Goal: Task Accomplishment & Management: Complete application form

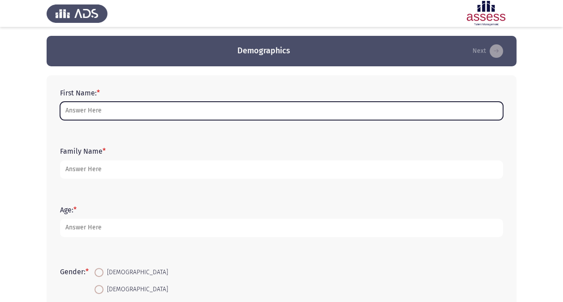
click at [138, 109] on input "First Name: *" at bounding box center [281, 111] width 443 height 18
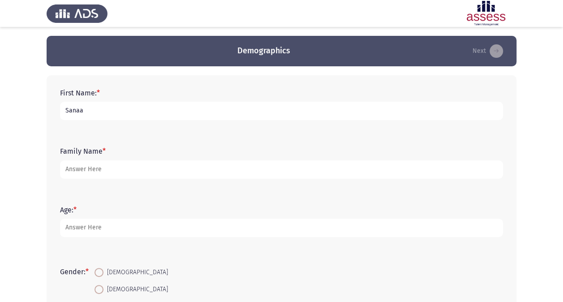
type input "Sanaa"
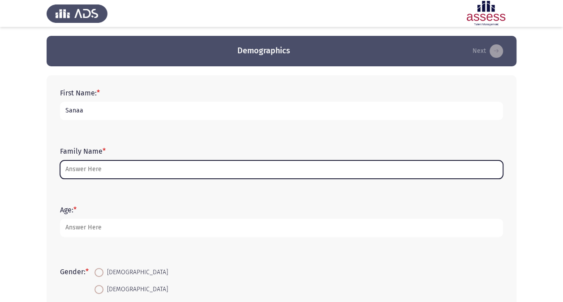
click at [125, 167] on input "Family Name *" at bounding box center [281, 169] width 443 height 18
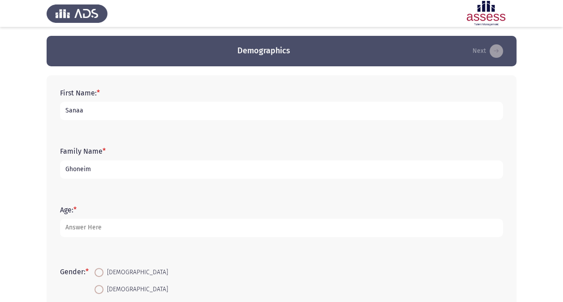
type input "Ghoneim"
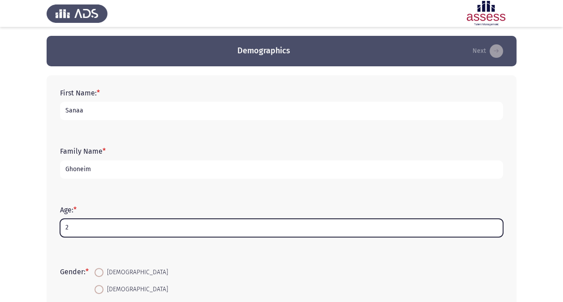
click at [109, 222] on input "2" at bounding box center [281, 228] width 443 height 18
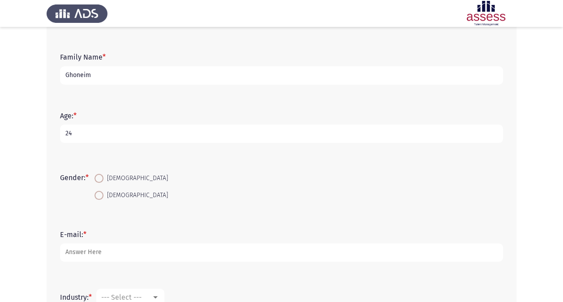
scroll to position [95, 0]
type input "24"
click at [96, 193] on mat-radio-button "[DEMOGRAPHIC_DATA]" at bounding box center [131, 193] width 85 height 17
click at [99, 193] on span at bounding box center [99, 194] width 9 height 9
click at [99, 193] on input "[DEMOGRAPHIC_DATA]" at bounding box center [99, 194] width 9 height 9
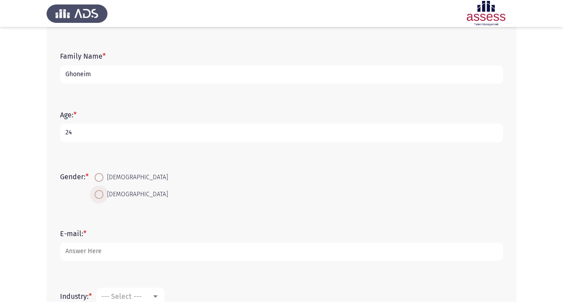
radio input "true"
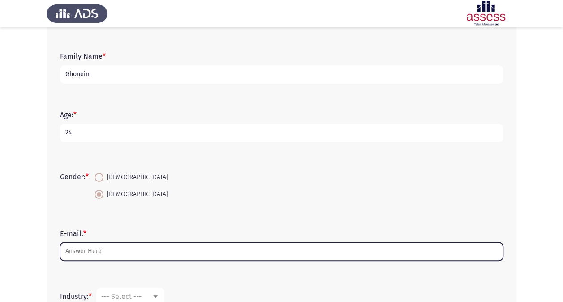
click at [93, 258] on input "E-mail: *" at bounding box center [281, 251] width 443 height 18
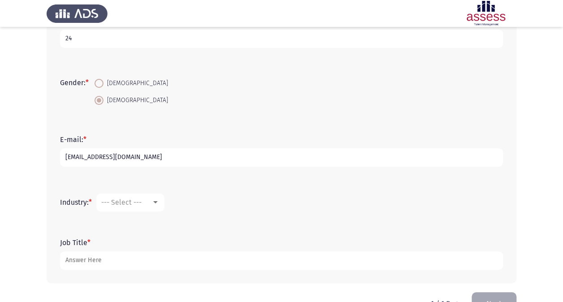
scroll to position [215, 0]
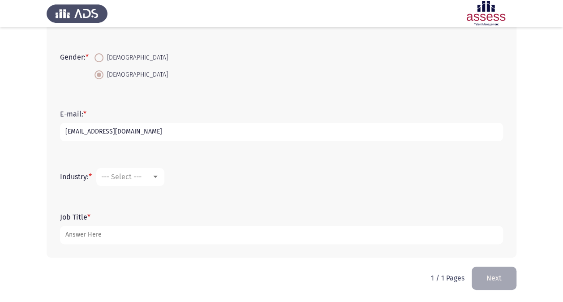
type input "[EMAIL_ADDRESS][DOMAIN_NAME]"
click at [144, 185] on mat-select "--- Select ---" at bounding box center [130, 177] width 68 height 18
click at [159, 180] on div at bounding box center [155, 176] width 8 height 7
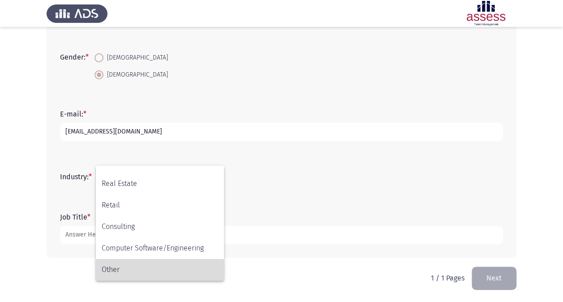
click at [133, 268] on span "Other" at bounding box center [160, 269] width 116 height 21
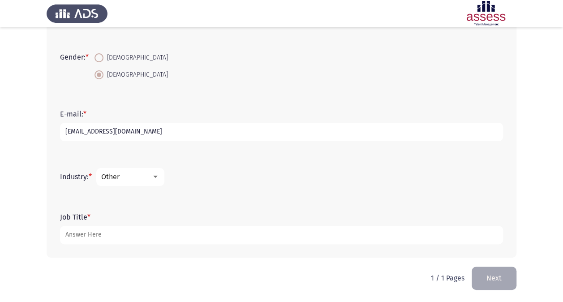
click at [141, 179] on div "Other" at bounding box center [126, 176] width 50 height 9
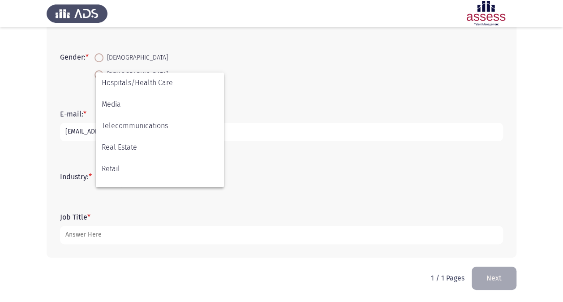
scroll to position [294, 0]
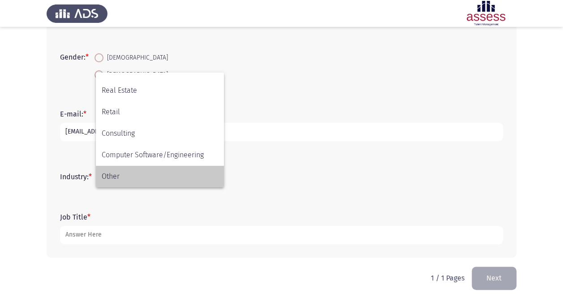
click at [163, 174] on span "Other" at bounding box center [160, 176] width 116 height 21
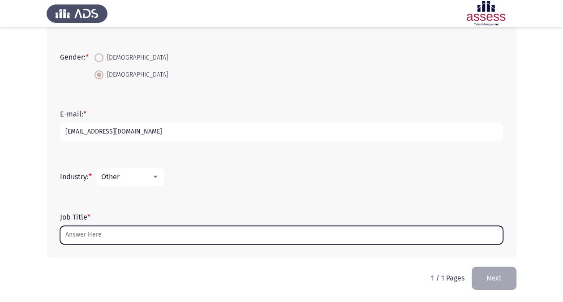
click at [133, 235] on input "Job Title *" at bounding box center [281, 235] width 443 height 18
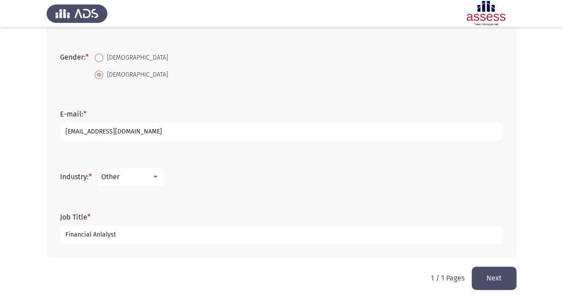
type input "Financial Anlalyst"
click at [501, 275] on button "Next" at bounding box center [494, 277] width 45 height 23
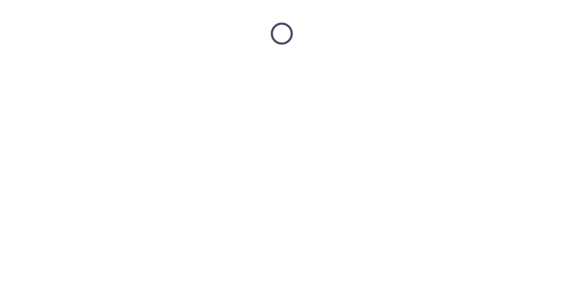
scroll to position [0, 0]
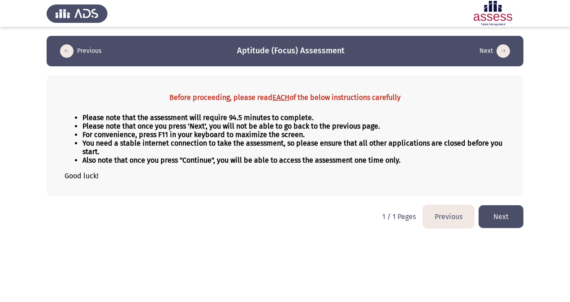
click at [490, 222] on button "Next" at bounding box center [500, 216] width 45 height 23
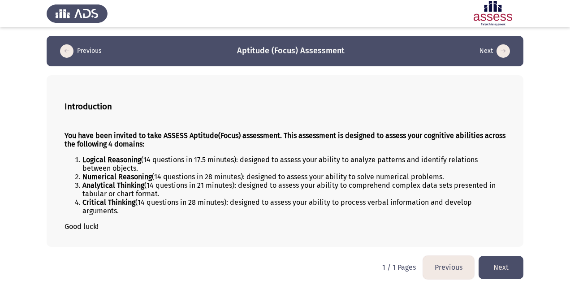
click at [495, 264] on button "Next" at bounding box center [500, 267] width 45 height 23
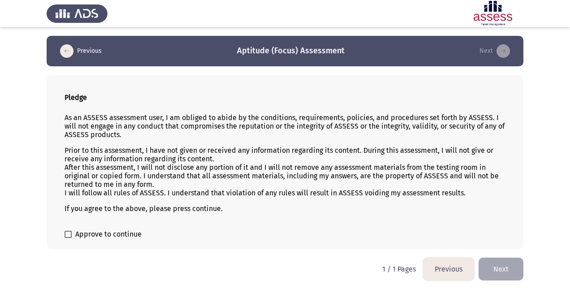
click at [86, 230] on span "Approve to continue" at bounding box center [108, 234] width 66 height 11
click at [68, 238] on input "Approve to continue" at bounding box center [68, 238] width 0 height 0
checkbox input "true"
click at [490, 265] on button "Next" at bounding box center [500, 269] width 45 height 23
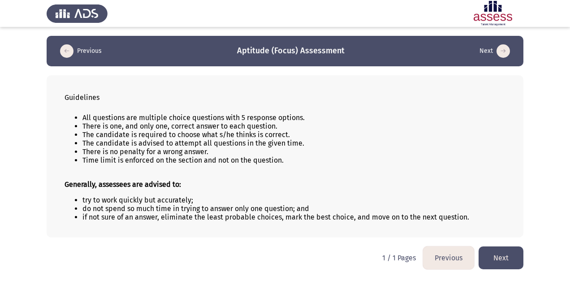
click at [493, 257] on button "Next" at bounding box center [500, 257] width 45 height 23
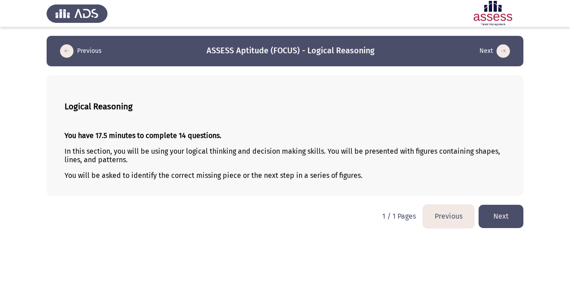
click at [509, 222] on button "Next" at bounding box center [500, 216] width 45 height 23
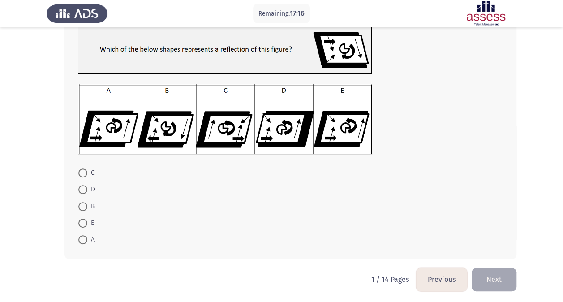
scroll to position [64, 0]
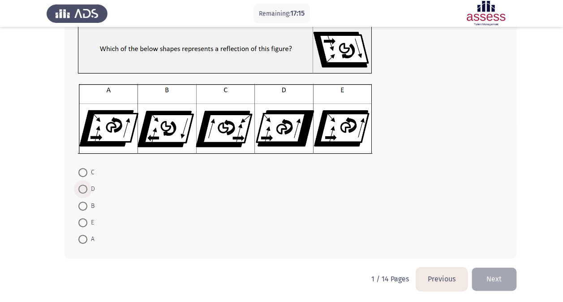
click at [80, 192] on span at bounding box center [82, 189] width 9 height 9
click at [80, 192] on input "D" at bounding box center [82, 189] width 9 height 9
radio input "true"
click at [498, 279] on button "Next" at bounding box center [494, 278] width 45 height 23
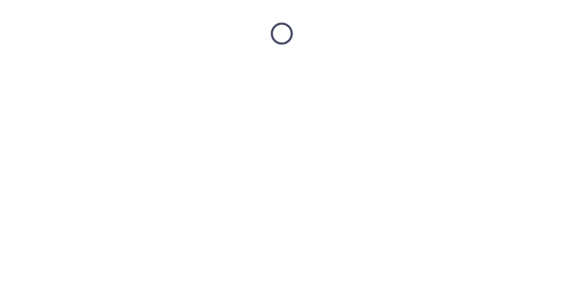
scroll to position [0, 0]
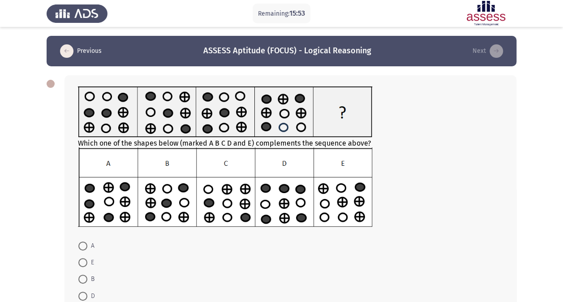
click at [241, 189] on img at bounding box center [225, 187] width 294 height 80
click at [227, 163] on img at bounding box center [225, 187] width 294 height 80
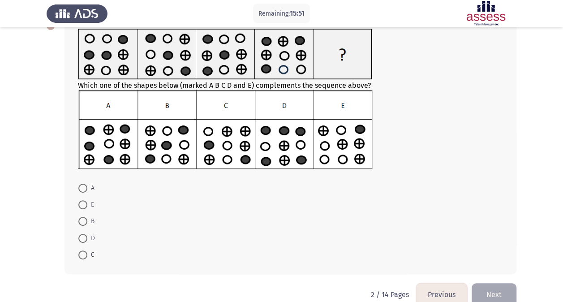
scroll to position [59, 0]
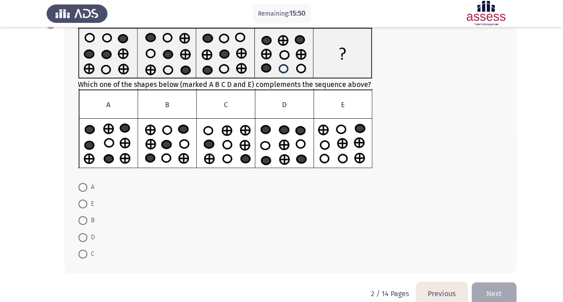
click at [82, 253] on span at bounding box center [82, 253] width 9 height 9
click at [82, 253] on input "C" at bounding box center [82, 253] width 9 height 9
radio input "true"
click at [491, 288] on button "Next" at bounding box center [494, 293] width 45 height 23
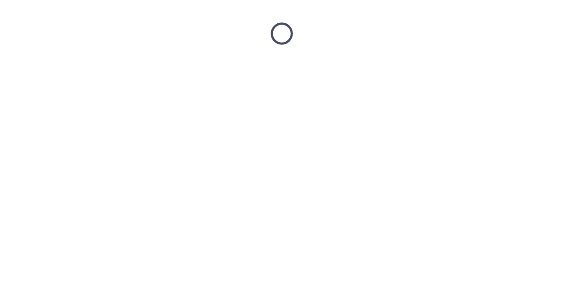
scroll to position [0, 0]
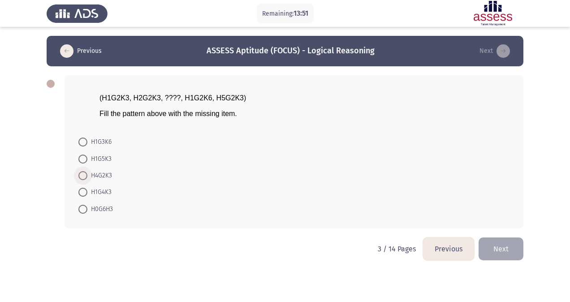
click at [105, 177] on span "H4G2K3" at bounding box center [99, 175] width 25 height 11
click at [87, 177] on input "H4G2K3" at bounding box center [82, 175] width 9 height 9
radio input "true"
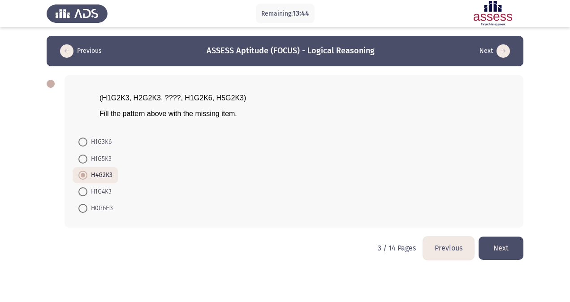
click at [494, 253] on button "Next" at bounding box center [500, 247] width 45 height 23
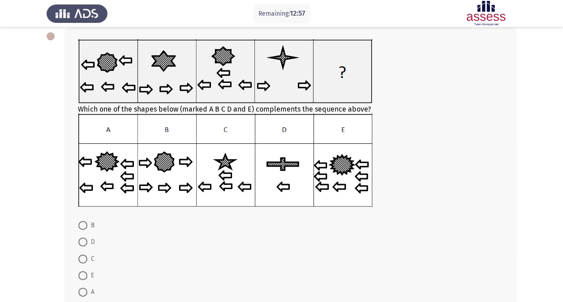
scroll to position [51, 0]
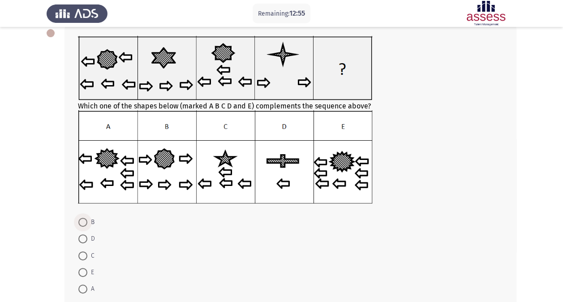
click at [85, 221] on span at bounding box center [82, 222] width 9 height 9
click at [85, 221] on input "B" at bounding box center [82, 222] width 9 height 9
radio input "true"
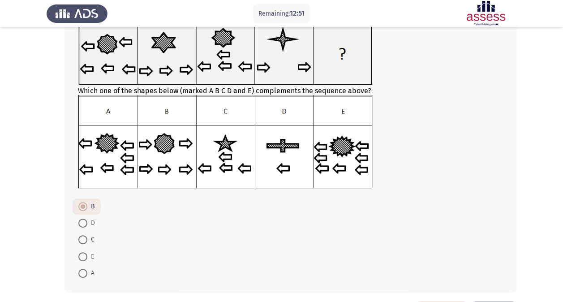
scroll to position [100, 0]
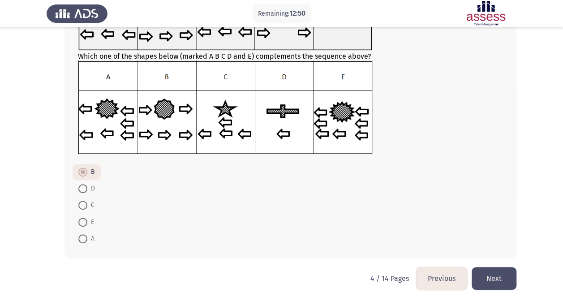
click at [490, 277] on button "Next" at bounding box center [494, 278] width 45 height 23
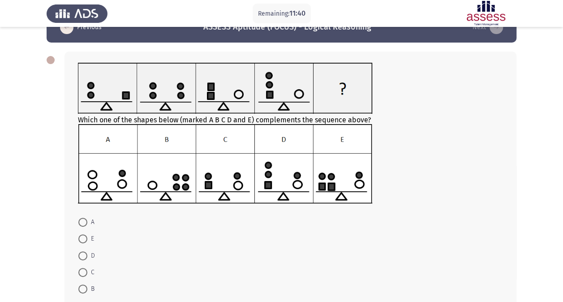
scroll to position [74, 0]
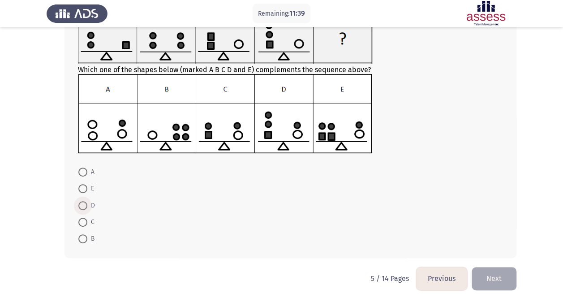
click at [85, 206] on span at bounding box center [82, 205] width 9 height 9
click at [85, 206] on input "D" at bounding box center [82, 205] width 9 height 9
radio input "true"
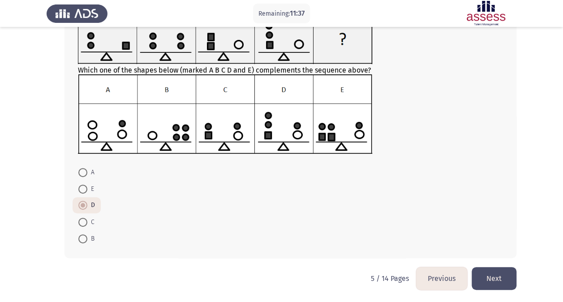
click at [498, 284] on button "Next" at bounding box center [494, 278] width 45 height 23
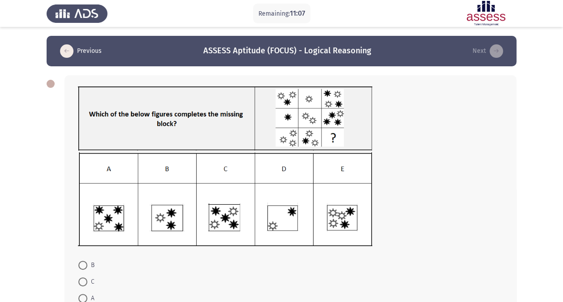
click at [231, 214] on img at bounding box center [225, 199] width 294 height 94
click at [122, 231] on img at bounding box center [225, 199] width 294 height 94
click at [82, 260] on label "B" at bounding box center [86, 265] width 16 height 11
click at [82, 261] on input "B" at bounding box center [82, 265] width 9 height 9
radio input "true"
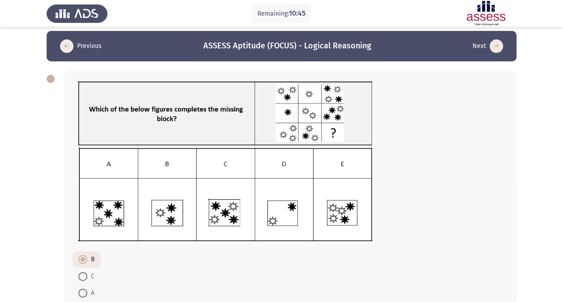
scroll to position [93, 0]
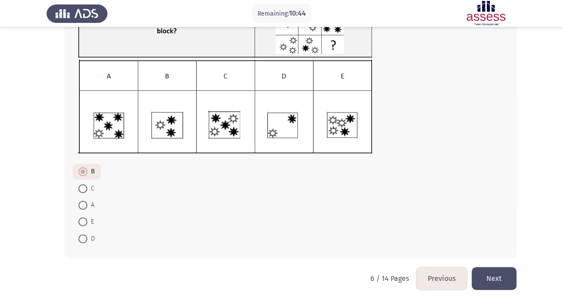
click at [479, 283] on button "Next" at bounding box center [494, 278] width 45 height 23
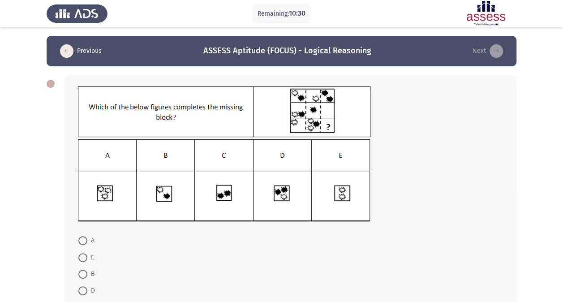
scroll to position [7, 0]
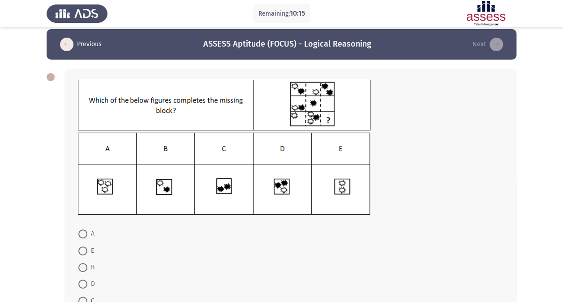
click at [348, 179] on img at bounding box center [224, 174] width 292 height 82
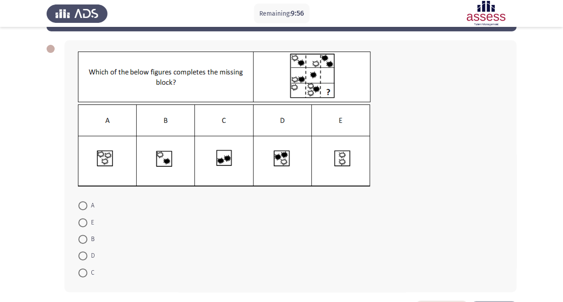
scroll to position [39, 0]
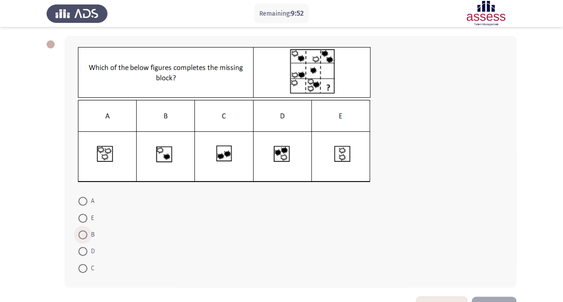
click at [86, 234] on span at bounding box center [82, 234] width 9 height 9
click at [86, 234] on input "B" at bounding box center [82, 234] width 9 height 9
radio input "true"
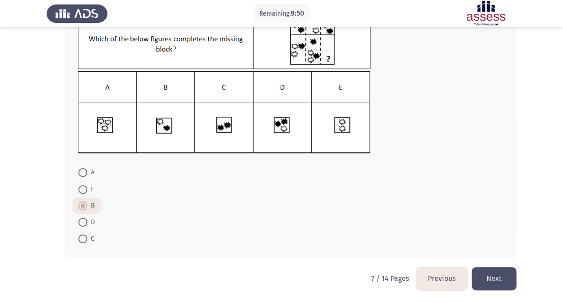
click at [490, 288] on button "Next" at bounding box center [494, 278] width 45 height 23
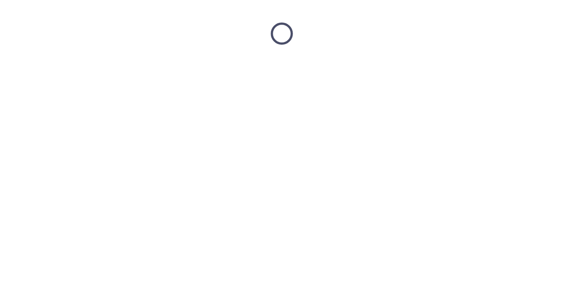
scroll to position [0, 0]
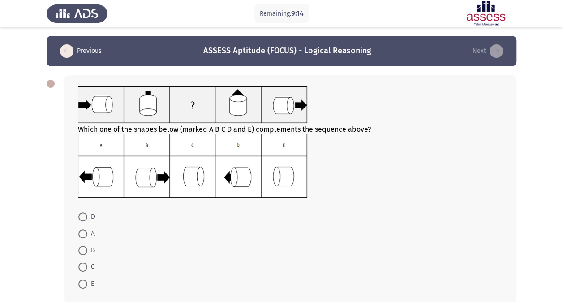
click at [285, 185] on img at bounding box center [192, 165] width 229 height 64
click at [79, 280] on span at bounding box center [82, 283] width 9 height 9
click at [79, 280] on input "E" at bounding box center [82, 283] width 9 height 9
radio input "true"
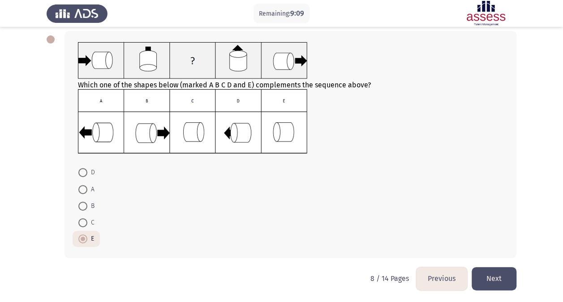
click at [511, 283] on button "Next" at bounding box center [494, 278] width 45 height 23
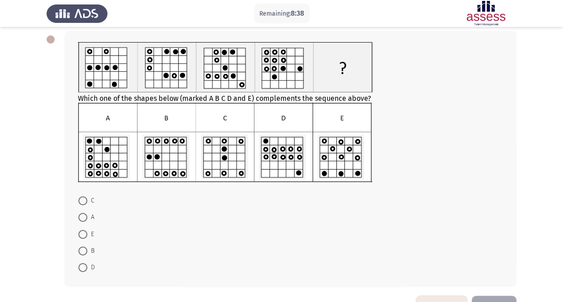
scroll to position [48, 0]
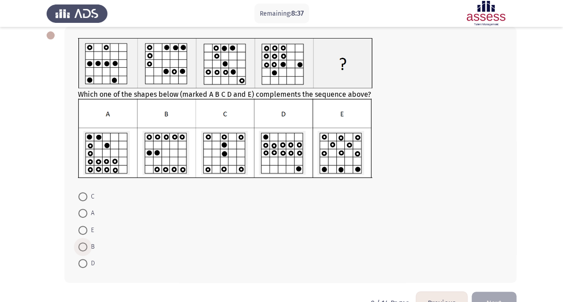
click at [83, 245] on span at bounding box center [82, 246] width 9 height 9
click at [83, 245] on input "B" at bounding box center [82, 246] width 9 height 9
radio input "true"
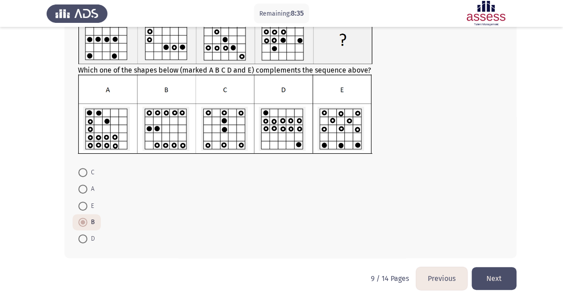
click at [494, 273] on button "Next" at bounding box center [494, 278] width 45 height 23
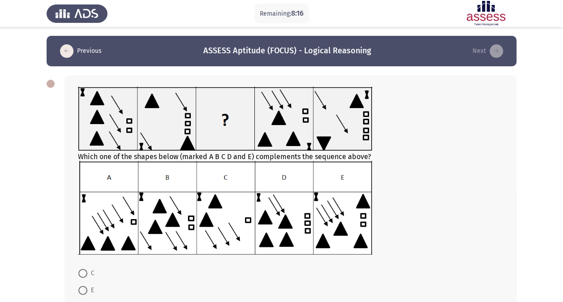
scroll to position [27, 0]
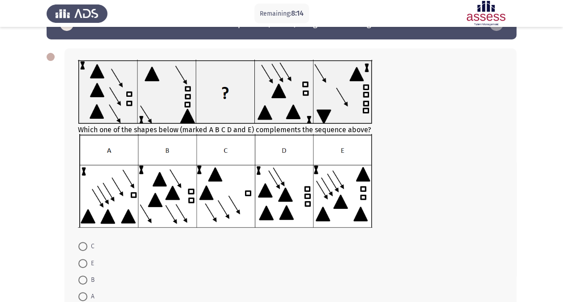
click at [230, 179] on img at bounding box center [225, 180] width 294 height 93
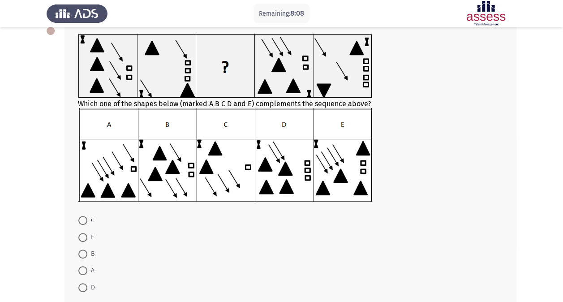
scroll to position [30, 0]
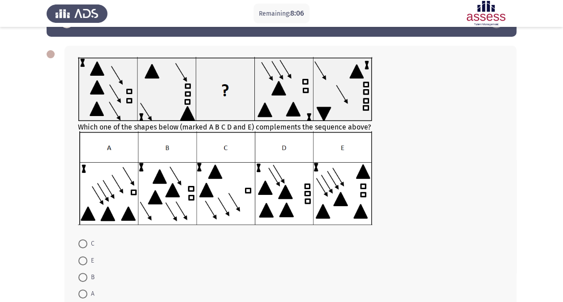
click at [230, 179] on img at bounding box center [225, 177] width 294 height 93
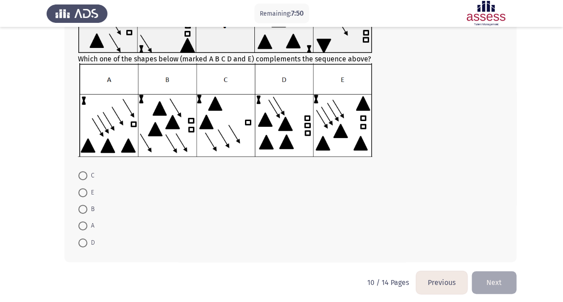
scroll to position [101, 0]
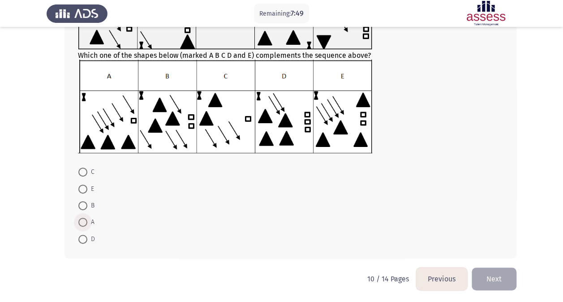
click at [82, 220] on span at bounding box center [82, 222] width 9 height 9
click at [82, 220] on input "A" at bounding box center [82, 222] width 9 height 9
radio input "true"
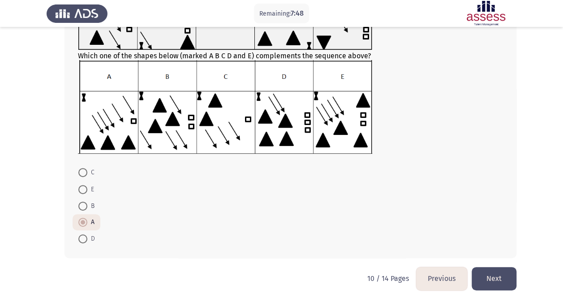
click at [482, 281] on button "Next" at bounding box center [494, 278] width 45 height 23
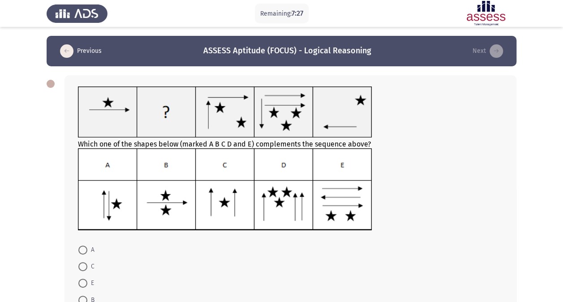
click at [110, 206] on img at bounding box center [225, 189] width 294 height 83
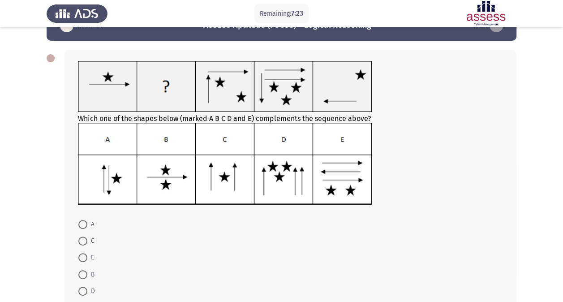
scroll to position [26, 0]
click at [230, 181] on img at bounding box center [225, 163] width 294 height 83
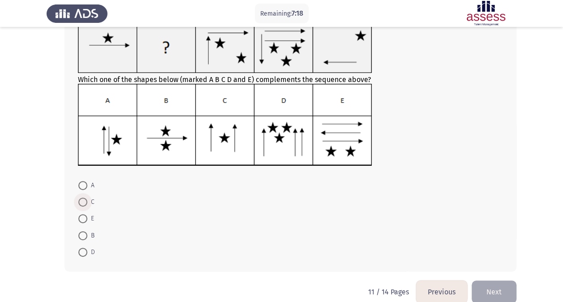
click at [88, 201] on span "C" at bounding box center [90, 202] width 7 height 11
click at [87, 201] on input "C" at bounding box center [82, 202] width 9 height 9
radio input "true"
click at [479, 289] on button "Next" at bounding box center [494, 291] width 45 height 23
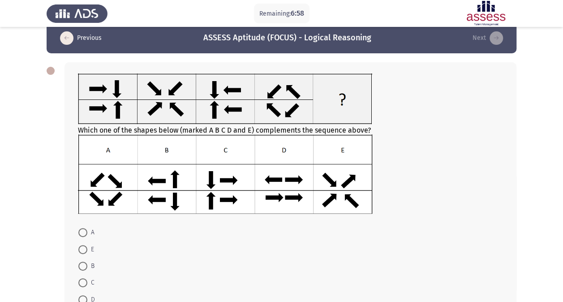
scroll to position [32, 0]
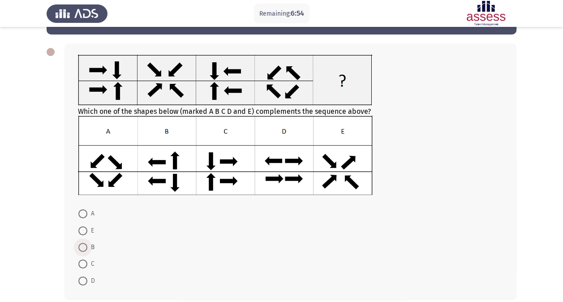
click at [83, 244] on span at bounding box center [82, 247] width 9 height 9
click at [83, 244] on input "B" at bounding box center [82, 247] width 9 height 9
radio input "true"
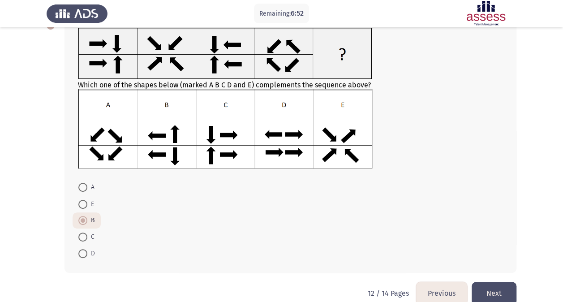
scroll to position [59, 0]
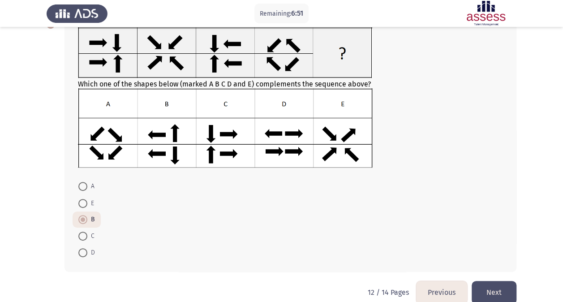
click at [500, 281] on button "Next" at bounding box center [494, 292] width 45 height 23
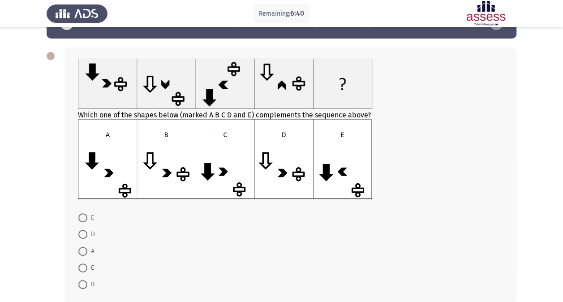
scroll to position [39, 0]
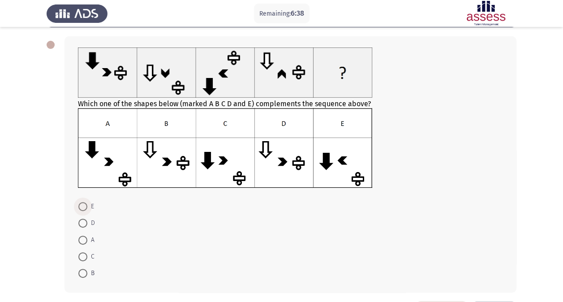
click at [86, 205] on span at bounding box center [82, 206] width 9 height 9
click at [86, 205] on input "E" at bounding box center [82, 206] width 9 height 9
radio input "true"
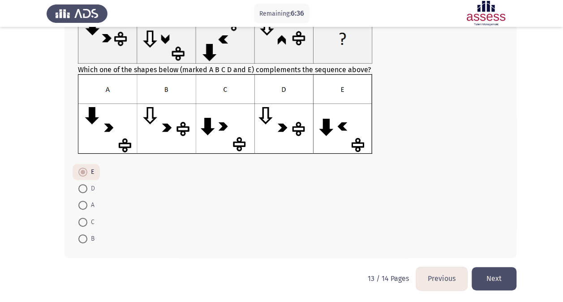
click at [503, 280] on button "Next" at bounding box center [494, 278] width 45 height 23
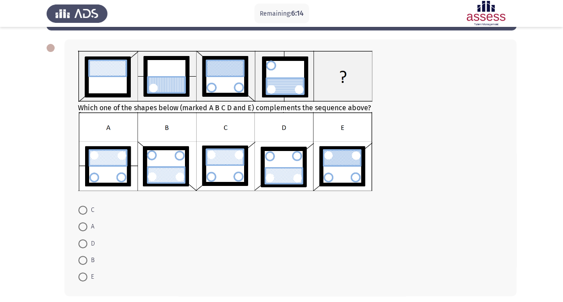
scroll to position [36, 0]
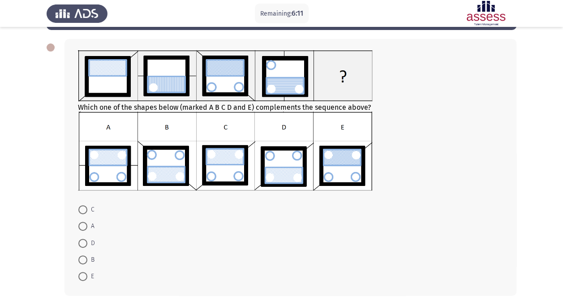
click at [78, 272] on span at bounding box center [82, 276] width 9 height 9
click at [78, 272] on input "E" at bounding box center [82, 276] width 9 height 9
radio input "true"
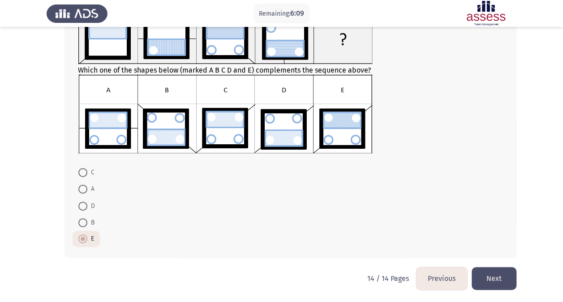
click at [499, 276] on button "Next" at bounding box center [494, 278] width 45 height 23
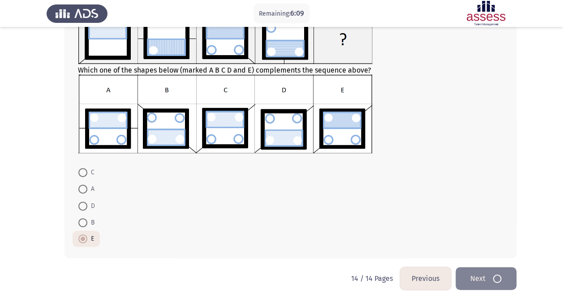
scroll to position [0, 0]
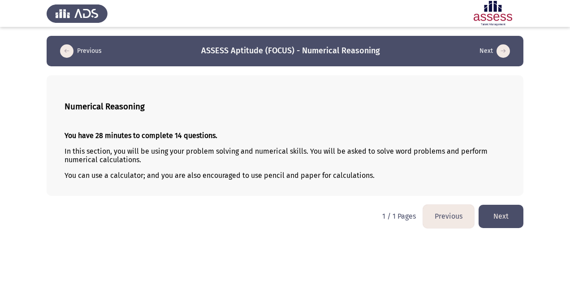
click at [487, 221] on button "Next" at bounding box center [500, 216] width 45 height 23
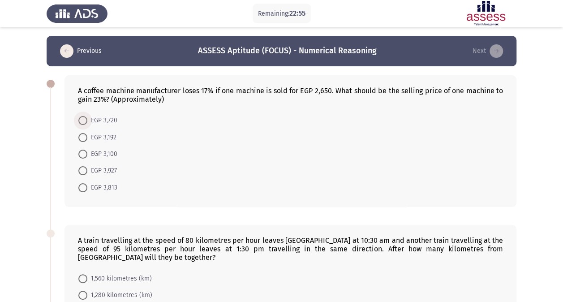
click at [85, 124] on span at bounding box center [82, 120] width 9 height 9
click at [85, 124] on input "EGP 3,720" at bounding box center [82, 120] width 9 height 9
radio input "true"
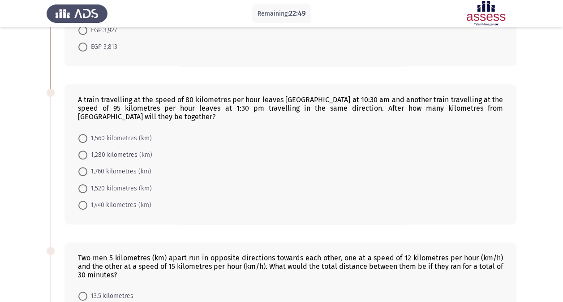
scroll to position [140, 0]
click at [198, 108] on div "A train travelling at the speed of 80 kilometres per hour leaves [GEOGRAPHIC_DA…" at bounding box center [290, 108] width 425 height 26
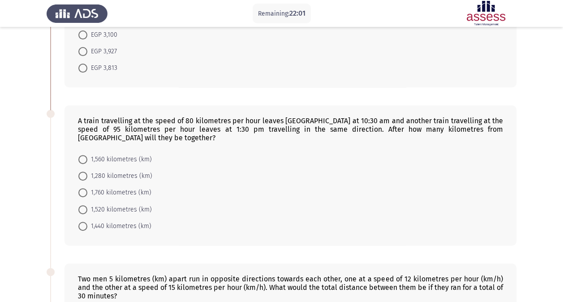
scroll to position [120, 0]
click at [189, 116] on div "A train travelling at the speed of 80 kilometres per hour leaves [GEOGRAPHIC_DA…" at bounding box center [290, 129] width 425 height 26
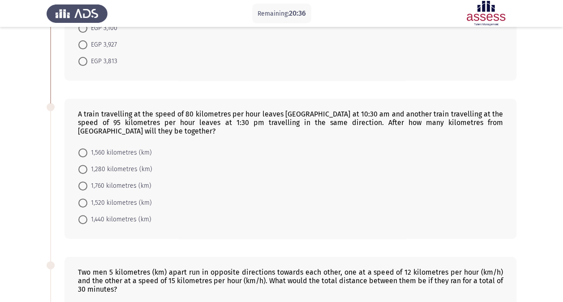
scroll to position [125, 0]
click at [85, 150] on span at bounding box center [82, 153] width 9 height 9
click at [85, 150] on input "1,560 kilometres (km)" at bounding box center [82, 153] width 9 height 9
radio input "true"
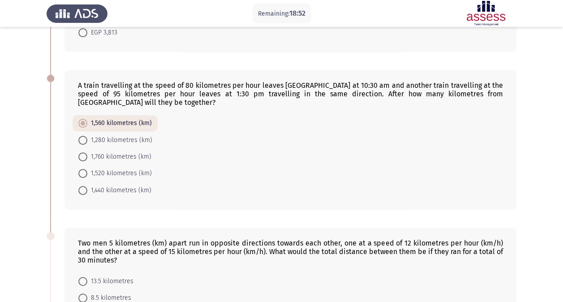
scroll to position [155, 0]
click at [82, 189] on span at bounding box center [82, 189] width 9 height 9
click at [82, 189] on input "1,440 kilometres (km)" at bounding box center [82, 189] width 9 height 9
radio input "true"
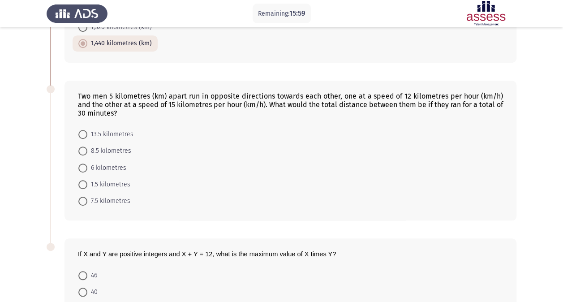
scroll to position [301, 0]
click at [83, 184] on span at bounding box center [82, 184] width 9 height 9
click at [83, 184] on input "1.5 kilometres" at bounding box center [82, 184] width 9 height 9
radio input "true"
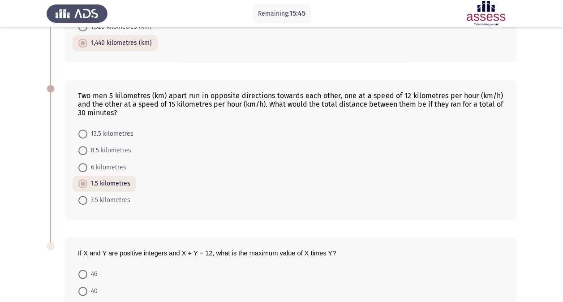
scroll to position [400, 0]
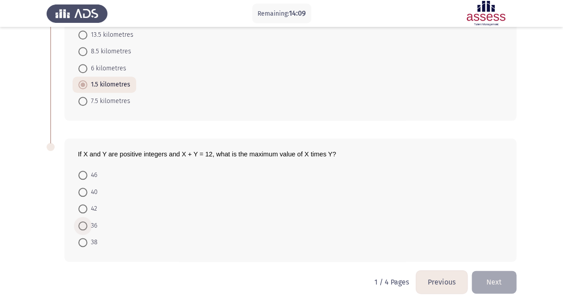
click at [90, 223] on span "36" at bounding box center [92, 225] width 10 height 11
click at [87, 223] on input "36" at bounding box center [82, 225] width 9 height 9
radio input "true"
click at [502, 286] on button "Next" at bounding box center [494, 282] width 45 height 23
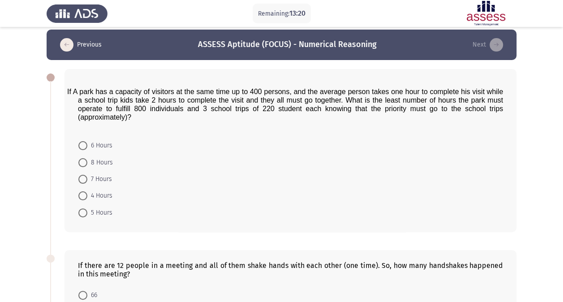
scroll to position [0, 0]
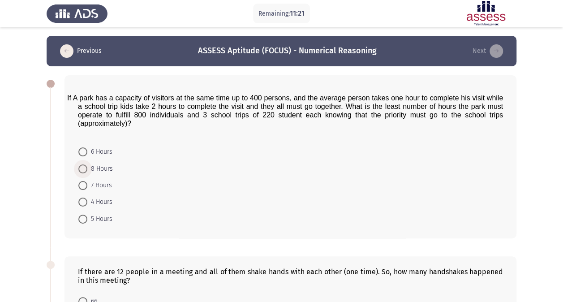
click at [85, 167] on span at bounding box center [82, 168] width 9 height 9
click at [85, 167] on input "8 Hours" at bounding box center [82, 168] width 9 height 9
radio input "true"
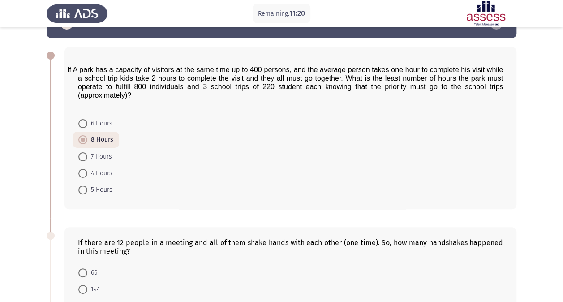
scroll to position [29, 0]
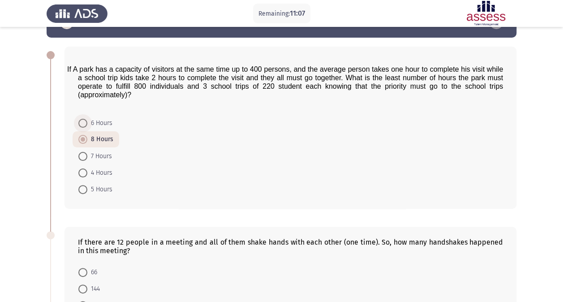
click at [90, 122] on span "6 Hours" at bounding box center [99, 123] width 25 height 11
click at [87, 122] on input "6 Hours" at bounding box center [82, 123] width 9 height 9
radio input "true"
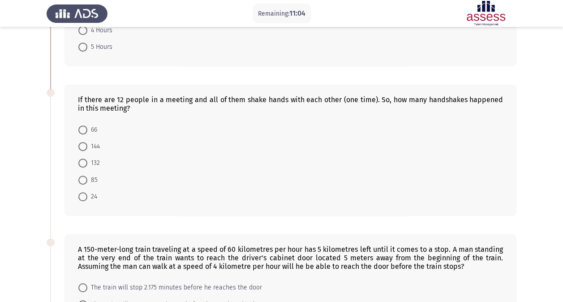
scroll to position [172, 0]
click at [82, 191] on span at bounding box center [82, 195] width 9 height 9
click at [82, 191] on input "24" at bounding box center [82, 195] width 9 height 9
radio input "true"
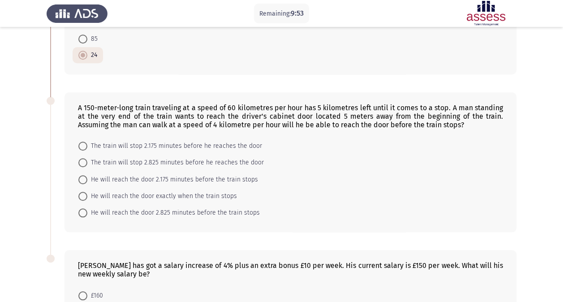
scroll to position [326, 0]
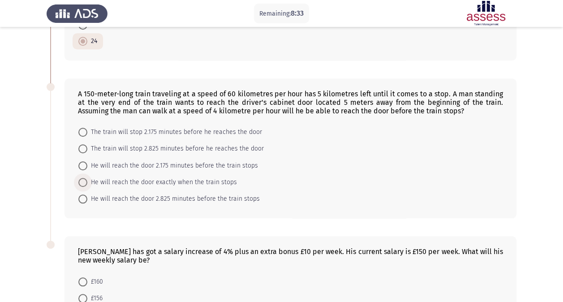
click at [211, 177] on span "He will reach the door exactly when the train stops" at bounding box center [162, 182] width 150 height 11
click at [87, 178] on input "He will reach the door exactly when the train stops" at bounding box center [82, 182] width 9 height 9
radio input "true"
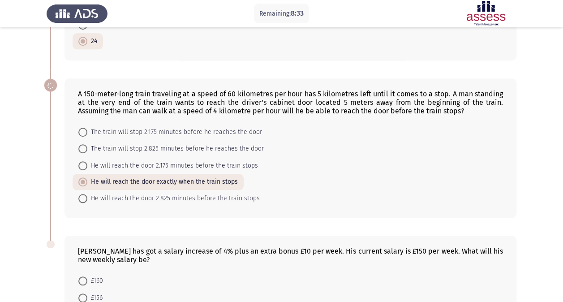
scroll to position [432, 0]
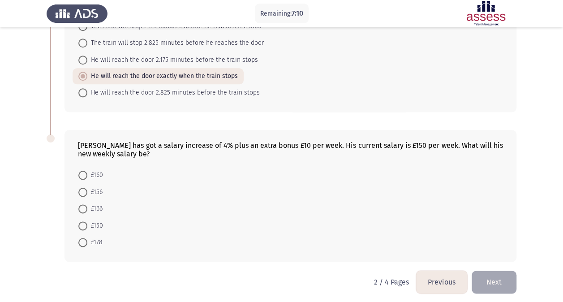
click at [88, 200] on mat-radio-button "£166" at bounding box center [91, 208] width 36 height 17
click at [84, 204] on span at bounding box center [82, 208] width 9 height 9
click at [84, 204] on input "£166" at bounding box center [82, 208] width 9 height 9
radio input "true"
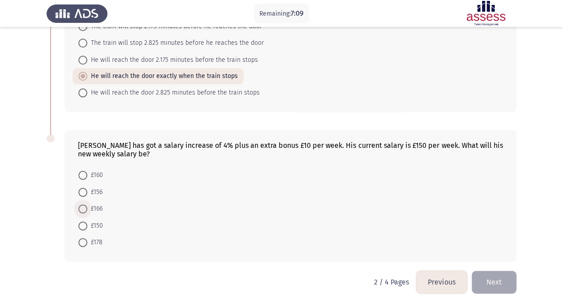
scroll to position [431, 0]
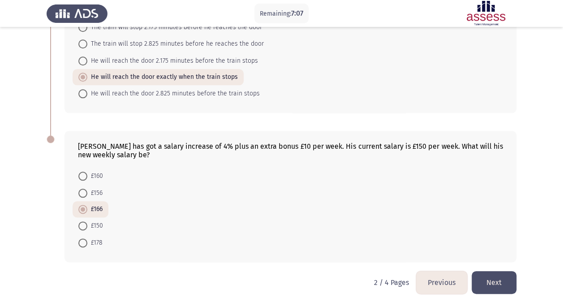
click at [498, 271] on button "Next" at bounding box center [494, 282] width 45 height 23
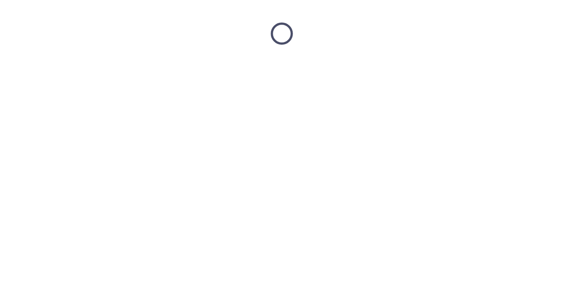
scroll to position [0, 0]
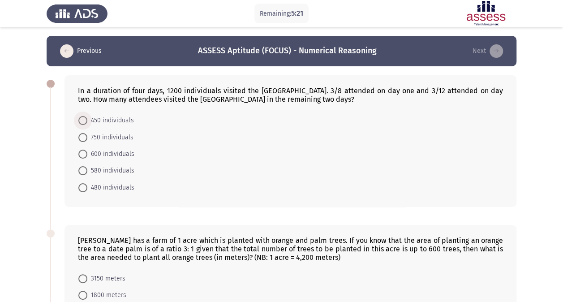
click at [85, 117] on span at bounding box center [82, 120] width 9 height 9
click at [85, 117] on input "450 individuals" at bounding box center [82, 120] width 9 height 9
radio input "true"
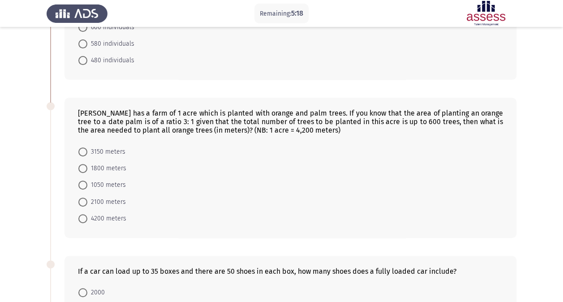
scroll to position [128, 0]
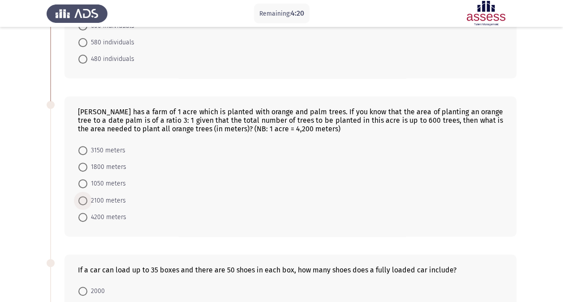
click at [88, 198] on span "2100 meters" at bounding box center [106, 200] width 39 height 11
click at [87, 198] on input "2100 meters" at bounding box center [82, 200] width 9 height 9
radio input "true"
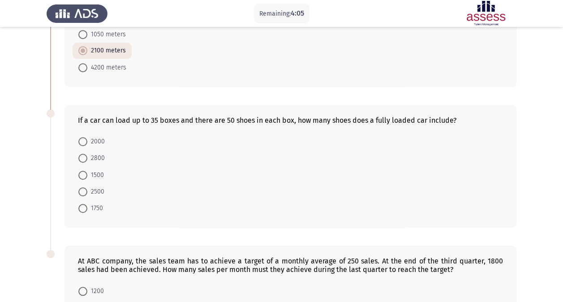
scroll to position [276, 0]
click at [90, 204] on span "1750" at bounding box center [95, 209] width 16 height 11
click at [87, 205] on input "1750" at bounding box center [82, 209] width 9 height 9
radio input "true"
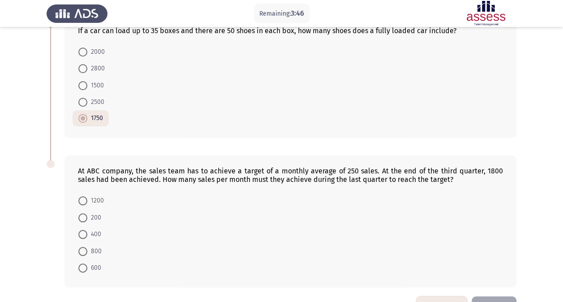
scroll to position [385, 0]
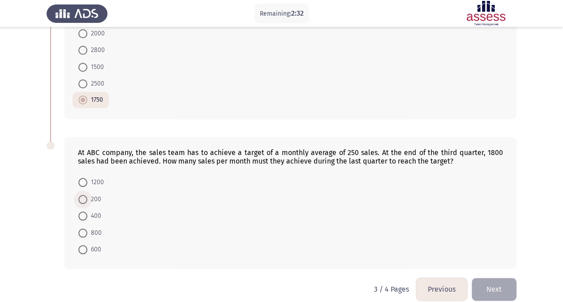
click at [86, 195] on span at bounding box center [82, 199] width 9 height 9
click at [86, 195] on input "200" at bounding box center [82, 199] width 9 height 9
radio input "true"
click at [481, 277] on button "Next" at bounding box center [494, 288] width 45 height 23
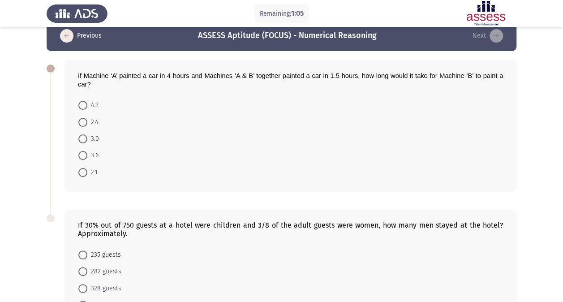
scroll to position [16, 0]
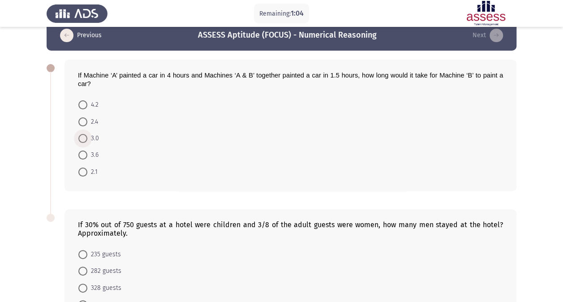
click at [92, 134] on span "3.0" at bounding box center [93, 138] width 12 height 11
click at [87, 134] on input "3.0" at bounding box center [82, 138] width 9 height 9
radio input "true"
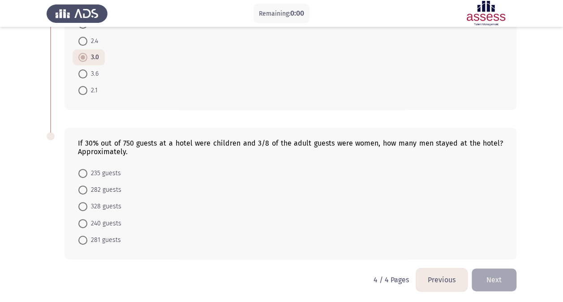
scroll to position [0, 0]
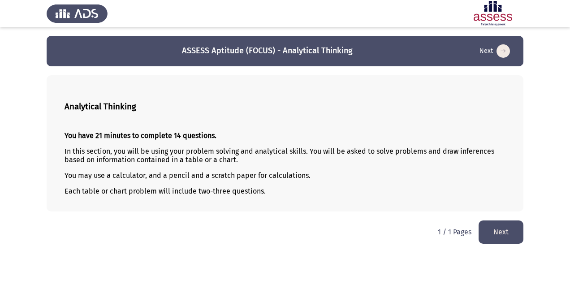
click at [404, 164] on div "You have 21 minutes to complete 14 questions. In this section, you will be usin…" at bounding box center [284, 163] width 441 height 78
click at [505, 233] on button "Next" at bounding box center [500, 231] width 45 height 23
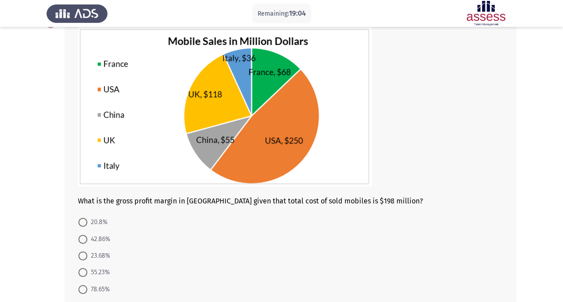
scroll to position [65, 0]
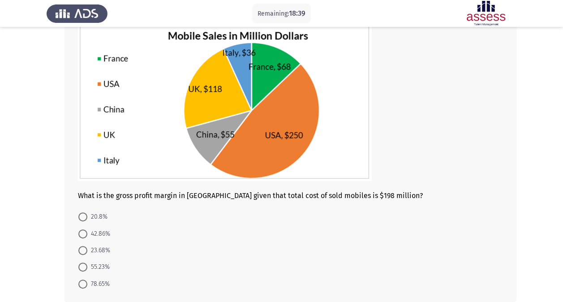
click at [86, 210] on mat-radio-button "20.8%" at bounding box center [93, 216] width 41 height 17
click at [85, 215] on span at bounding box center [82, 216] width 9 height 9
click at [85, 215] on input "20.8%" at bounding box center [82, 216] width 9 height 9
radio input "true"
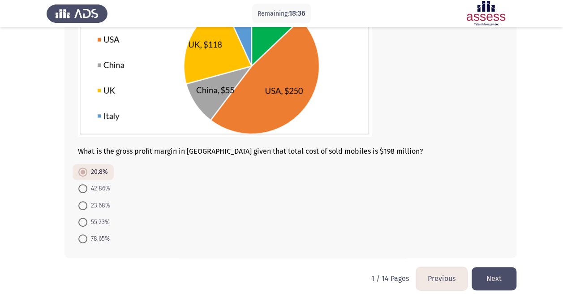
click at [502, 272] on button "Next" at bounding box center [494, 278] width 45 height 23
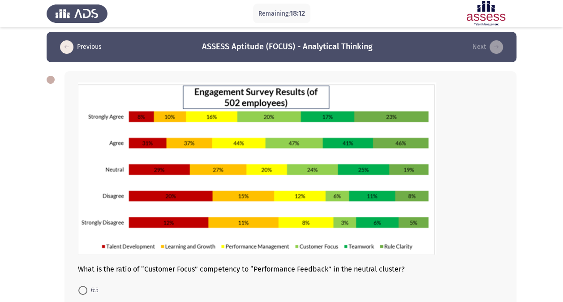
scroll to position [90, 0]
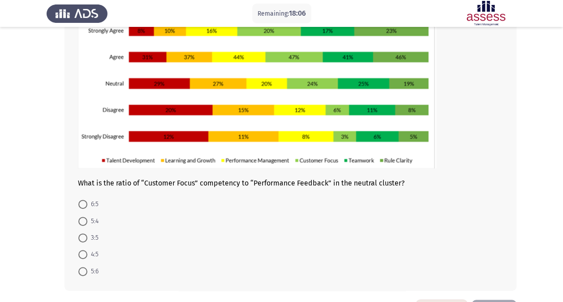
click at [357, 196] on form "6:5 5:4 3:5 4:5 5:6" at bounding box center [290, 238] width 425 height 84
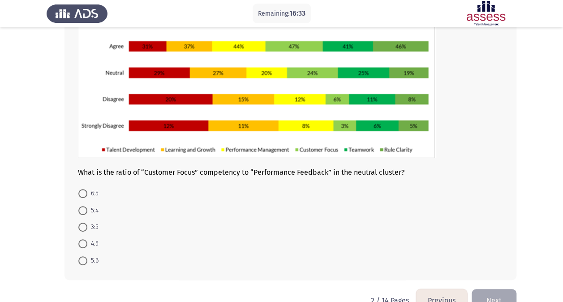
scroll to position [101, 0]
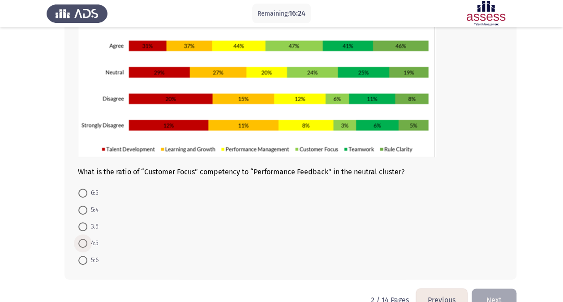
click at [86, 244] on span at bounding box center [82, 243] width 9 height 9
click at [86, 244] on input "4:5" at bounding box center [82, 243] width 9 height 9
radio input "true"
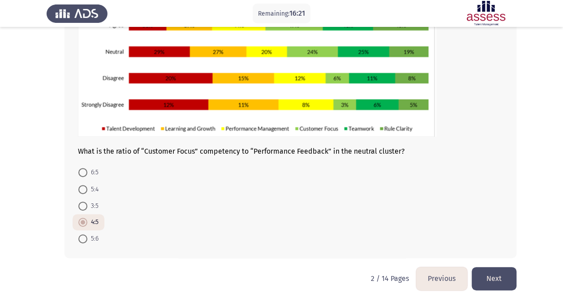
click at [488, 275] on button "Next" at bounding box center [494, 278] width 45 height 23
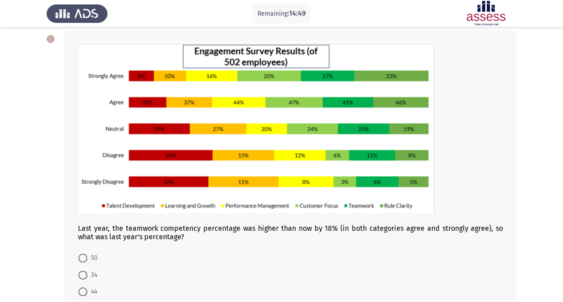
scroll to position [73, 0]
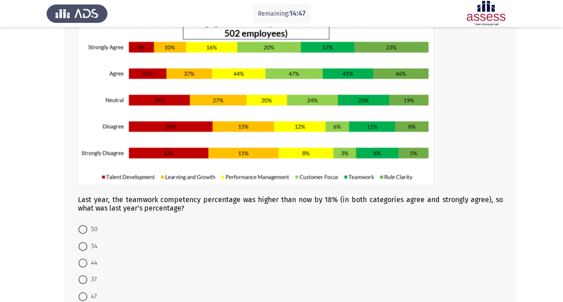
click at [355, 133] on img at bounding box center [257, 99] width 358 height 172
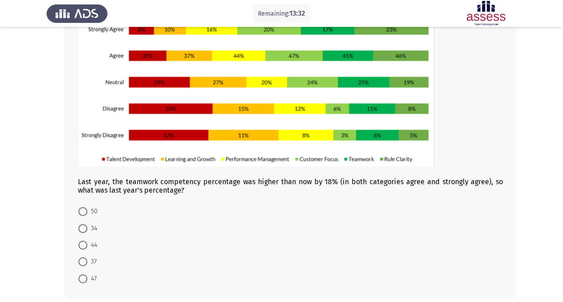
scroll to position [86, 0]
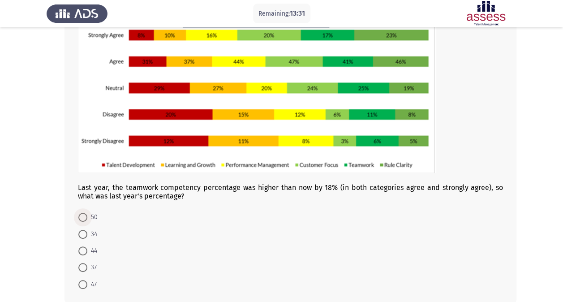
click at [84, 217] on span at bounding box center [82, 217] width 9 height 9
click at [84, 217] on input "50" at bounding box center [82, 217] width 9 height 9
radio input "true"
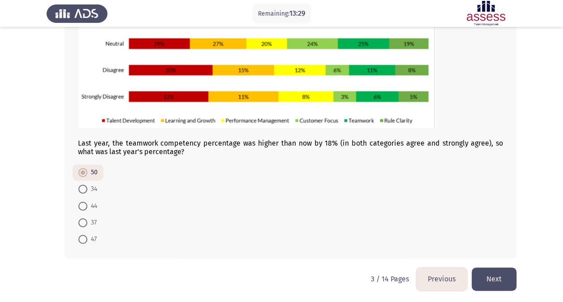
click at [500, 286] on button "Next" at bounding box center [494, 278] width 45 height 23
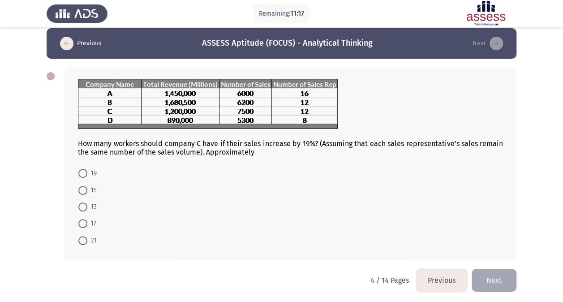
scroll to position [8, 0]
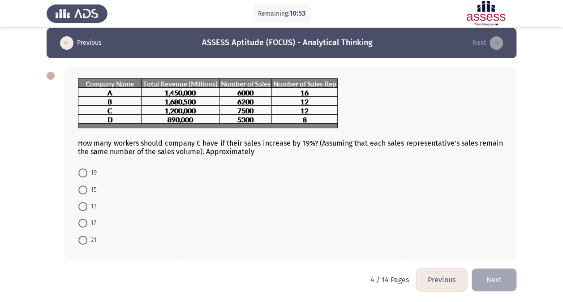
click at [80, 195] on mat-radio-button "15" at bounding box center [88, 189] width 30 height 17
click at [84, 190] on span at bounding box center [82, 189] width 9 height 9
click at [84, 190] on input "15" at bounding box center [82, 189] width 9 height 9
radio input "true"
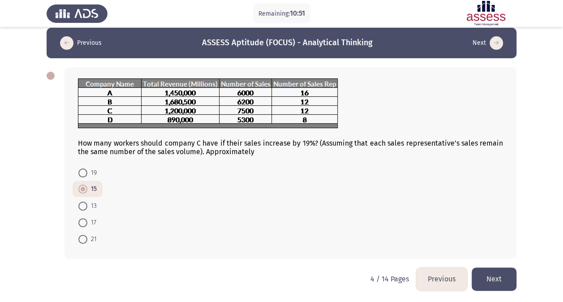
click at [509, 276] on button "Next" at bounding box center [494, 278] width 45 height 23
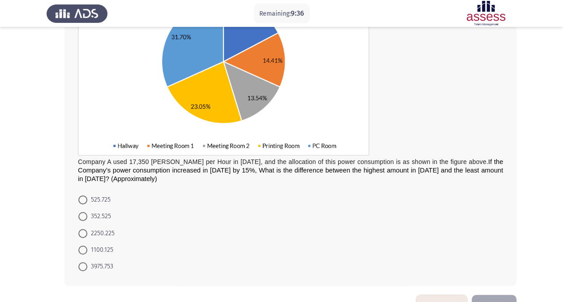
scroll to position [133, 0]
click at [100, 234] on span "2250.225" at bounding box center [100, 233] width 27 height 11
click at [87, 234] on input "2250.225" at bounding box center [82, 232] width 9 height 9
radio input "true"
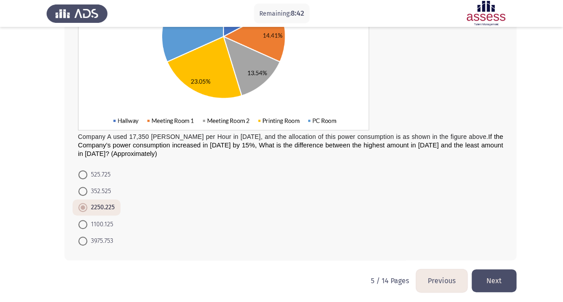
scroll to position [158, 0]
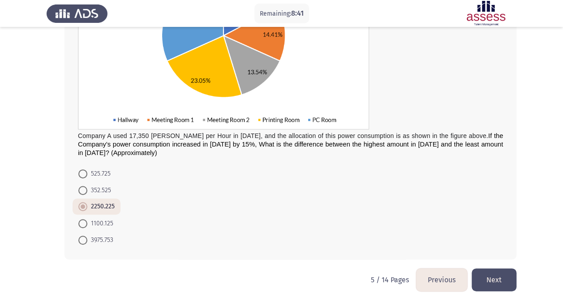
click at [493, 277] on button "Next" at bounding box center [494, 279] width 45 height 23
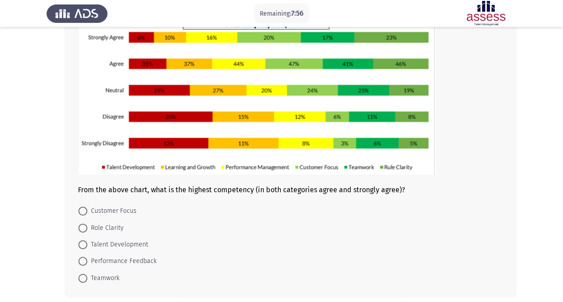
scroll to position [83, 0]
click at [93, 236] on mat-radio-button "Talent Development" at bounding box center [114, 244] width 82 height 17
click at [91, 232] on mat-radio-button "Role Clarity" at bounding box center [101, 227] width 57 height 17
click at [90, 231] on span "Role Clarity" at bounding box center [105, 228] width 36 height 11
click at [87, 231] on input "Role Clarity" at bounding box center [82, 227] width 9 height 9
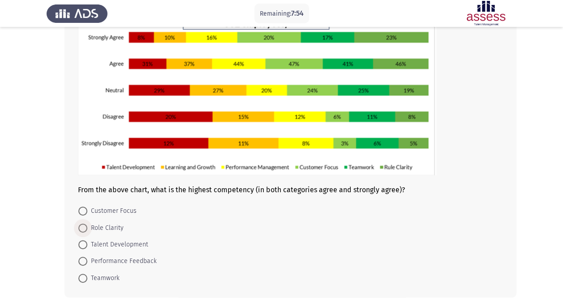
radio input "true"
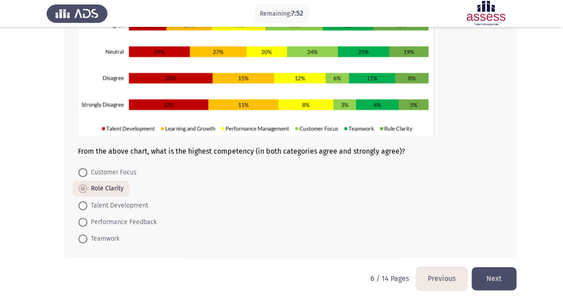
click at [507, 268] on button "Next" at bounding box center [494, 278] width 45 height 23
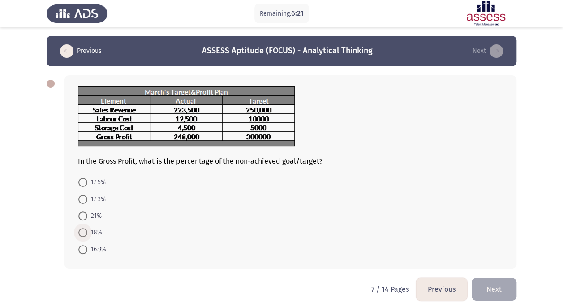
click at [82, 230] on span at bounding box center [82, 232] width 9 height 9
click at [82, 230] on input "18%" at bounding box center [82, 232] width 9 height 9
radio input "true"
click at [78, 217] on span at bounding box center [82, 215] width 9 height 9
click at [78, 217] on input "21%" at bounding box center [82, 215] width 9 height 9
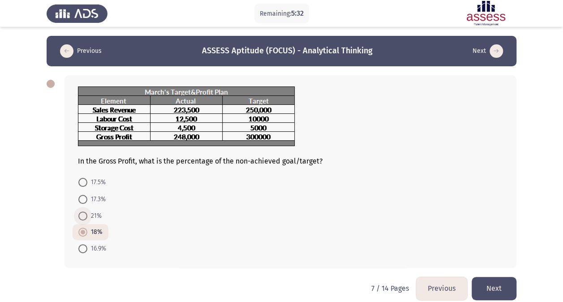
radio input "true"
click at [498, 282] on button "Next" at bounding box center [494, 288] width 45 height 23
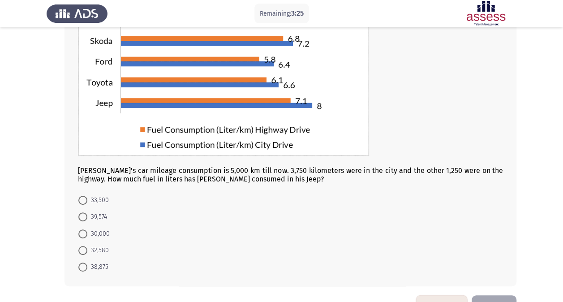
scroll to position [133, 0]
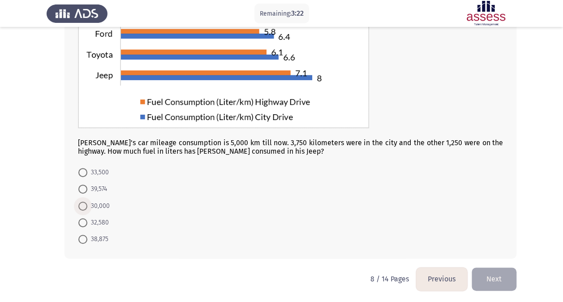
click at [99, 208] on span "30,000" at bounding box center [98, 206] width 22 height 11
click at [87, 208] on input "30,000" at bounding box center [82, 206] width 9 height 9
radio input "true"
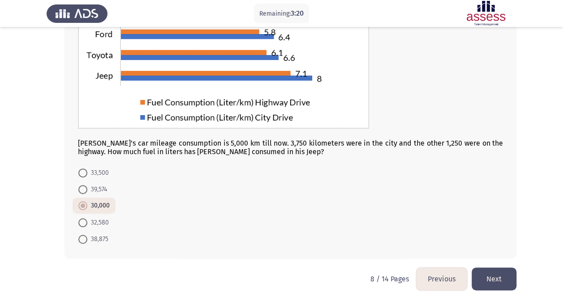
click at [481, 282] on button "Next" at bounding box center [494, 278] width 45 height 23
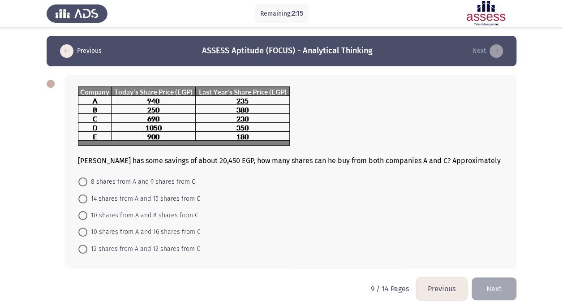
scroll to position [10, 0]
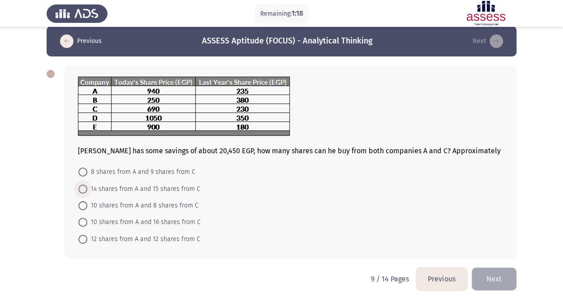
click at [150, 184] on span "14 shares from A and 15 shares from C" at bounding box center [143, 189] width 113 height 11
click at [87, 185] on input "14 shares from A and 15 shares from C" at bounding box center [82, 189] width 9 height 9
radio input "true"
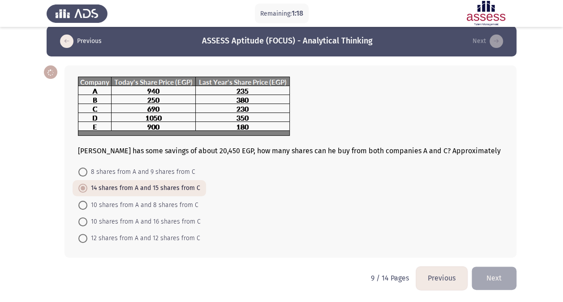
scroll to position [9, 0]
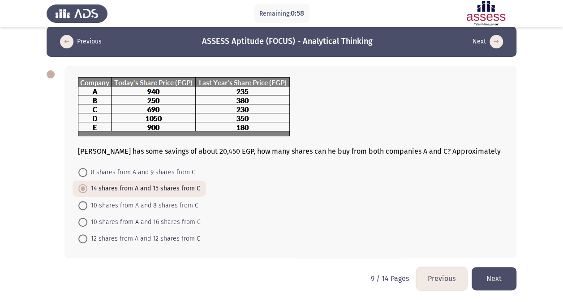
click at [180, 206] on span "10 shares from A and 8 shares from C" at bounding box center [142, 205] width 111 height 11
click at [87, 206] on input "10 shares from A and 8 shares from C" at bounding box center [82, 205] width 9 height 9
radio input "true"
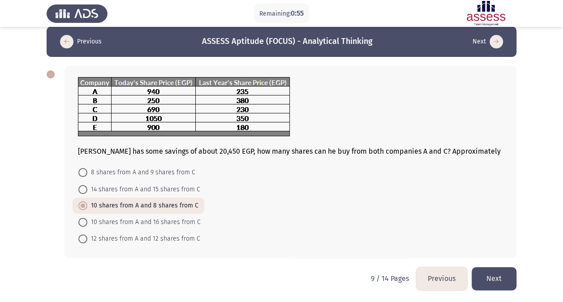
click at [490, 279] on button "Next" at bounding box center [494, 278] width 45 height 23
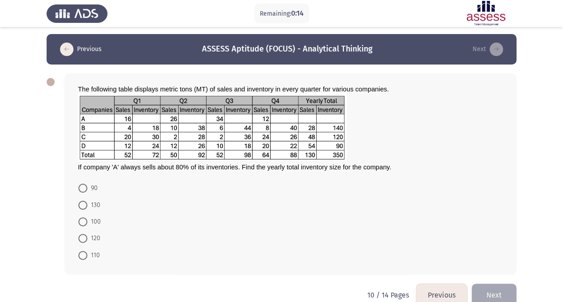
scroll to position [18, 0]
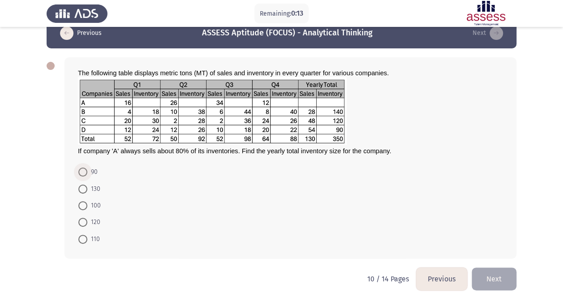
click at [87, 174] on span at bounding box center [82, 172] width 9 height 9
click at [87, 174] on input "90" at bounding box center [82, 172] width 9 height 9
radio input "true"
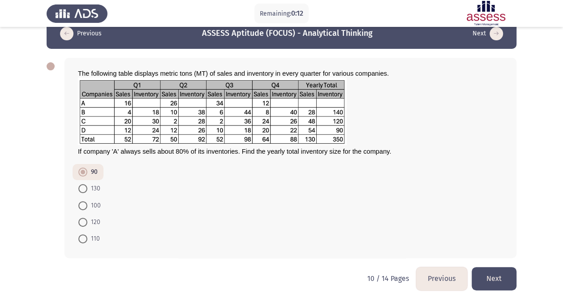
click at [490, 278] on button "Next" at bounding box center [494, 278] width 45 height 23
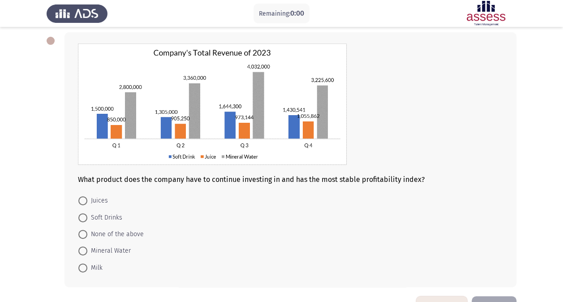
scroll to position [0, 0]
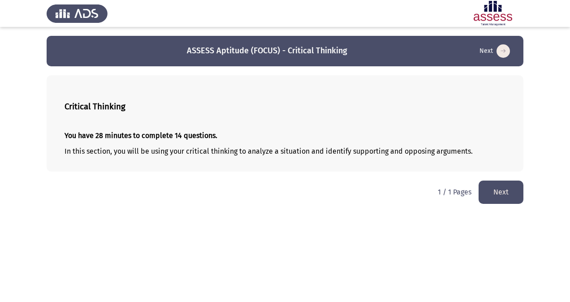
click at [498, 193] on button "Next" at bounding box center [500, 191] width 45 height 23
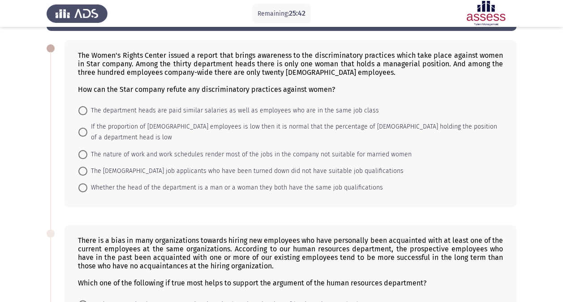
scroll to position [34, 0]
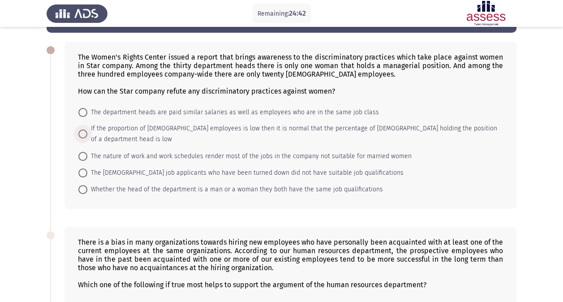
click at [241, 128] on span "If the proportion of [DEMOGRAPHIC_DATA] employees is low then it is normal that…" at bounding box center [292, 133] width 410 height 21
click at [87, 129] on input "If the proportion of [DEMOGRAPHIC_DATA] employees is low then it is normal that…" at bounding box center [82, 133] width 9 height 9
radio input "true"
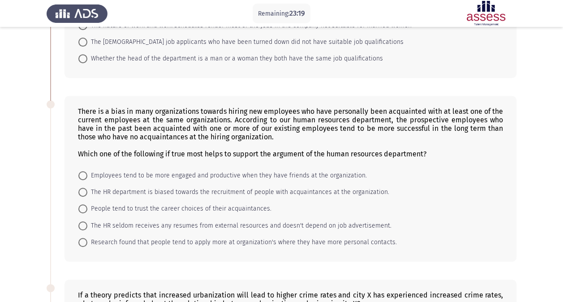
scroll to position [187, 0]
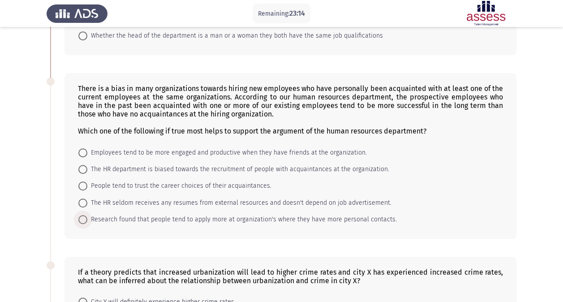
click at [243, 214] on span "Research found that people tend to apply more at organization's where they have…" at bounding box center [241, 219] width 309 height 11
click at [87, 215] on input "Research found that people tend to apply more at organization's where they have…" at bounding box center [82, 219] width 9 height 9
radio input "true"
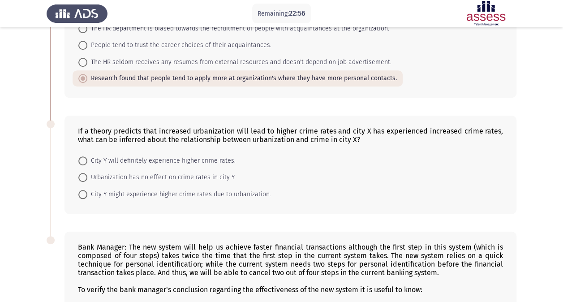
scroll to position [328, 0]
click at [171, 172] on span "Urbanization has no effect on crime rates in city Y." at bounding box center [161, 177] width 148 height 11
click at [87, 172] on input "Urbanization has no effect on crime rates in city Y." at bounding box center [82, 176] width 9 height 9
radio input "true"
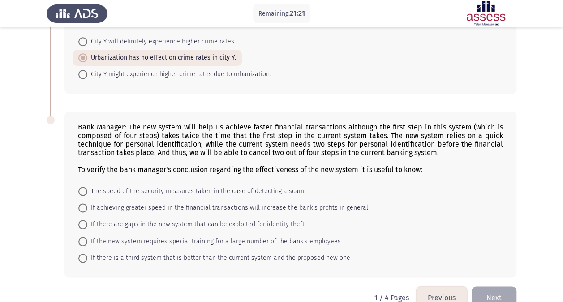
scroll to position [451, 0]
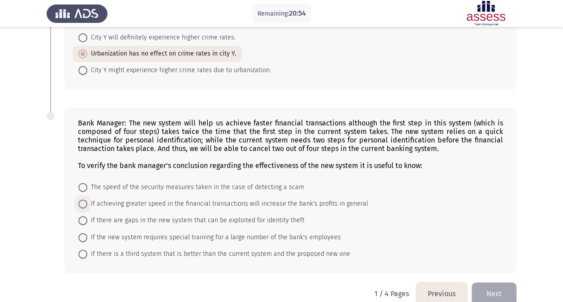
click at [210, 198] on span "If achieving greater speed in the financial transactions will increase the bank…" at bounding box center [227, 203] width 281 height 11
click at [87, 199] on input "If achieving greater speed in the financial transactions will increase the bank…" at bounding box center [82, 203] width 9 height 9
radio input "true"
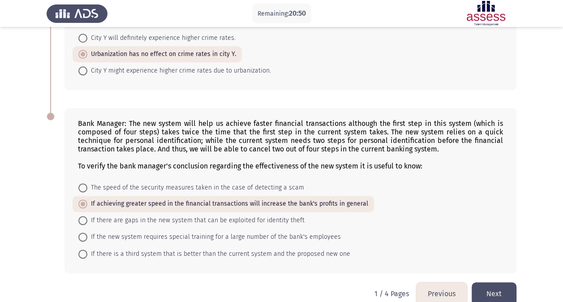
click at [205, 215] on span "If there are gaps in the new system that can be exploited for identity theft" at bounding box center [195, 220] width 217 height 11
click at [87, 216] on input "If there are gaps in the new system that can be exploited for identity theft" at bounding box center [82, 220] width 9 height 9
radio input "true"
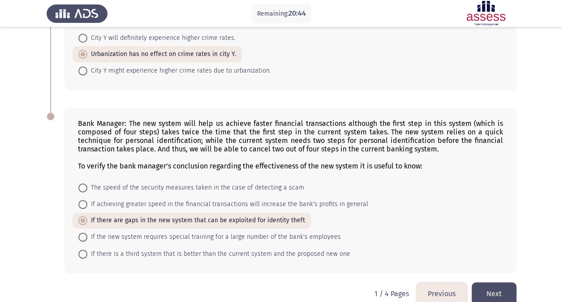
click at [199, 232] on span "If the new system requires special training for a large number of the bank's em…" at bounding box center [213, 237] width 253 height 11
click at [87, 232] on input "If the new system requires special training for a large number of the bank's em…" at bounding box center [82, 236] width 9 height 9
radio input "true"
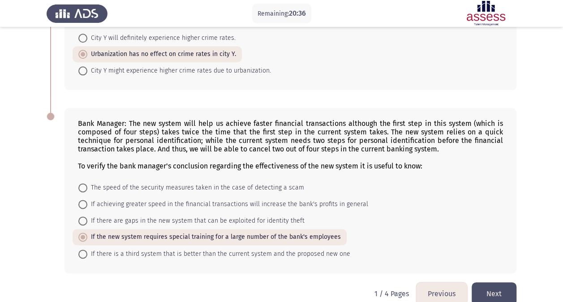
click at [503, 283] on button "Next" at bounding box center [494, 293] width 45 height 23
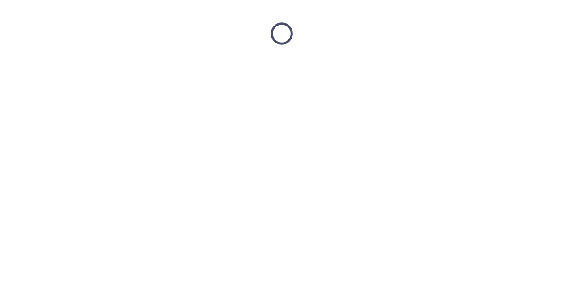
scroll to position [0, 0]
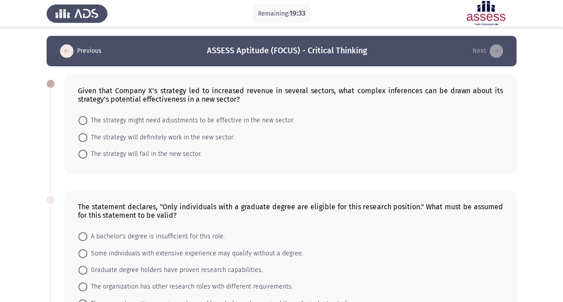
click at [213, 114] on mat-radio-button "The strategy might need adjustments to be effective in the new sector." at bounding box center [187, 120] width 228 height 17
click at [214, 119] on span "The strategy might need adjustments to be effective in the new sector." at bounding box center [190, 120] width 207 height 11
click at [87, 119] on input "The strategy might need adjustments to be effective in the new sector." at bounding box center [82, 120] width 9 height 9
radio input "true"
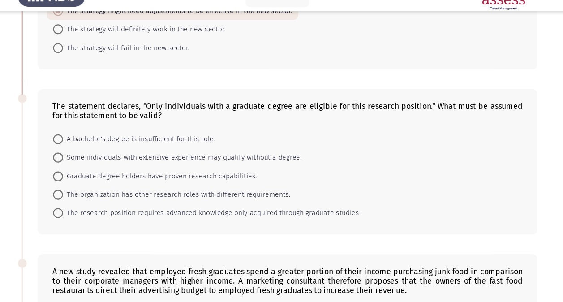
scroll to position [94, 0]
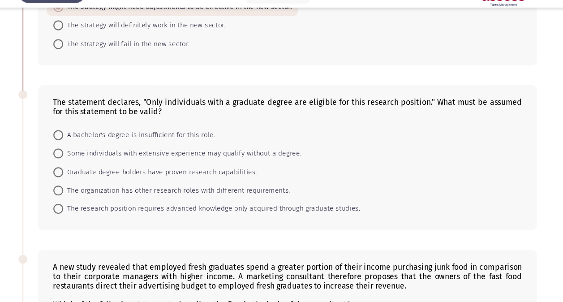
click at [254, 207] on span "The research position requires advanced knowledge only acquired through graduat…" at bounding box center [221, 209] width 269 height 11
click at [87, 207] on input "The research position requires advanced knowledge only acquired through graduat…" at bounding box center [82, 209] width 9 height 9
radio input "true"
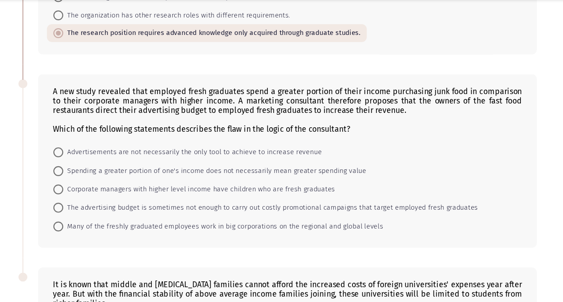
scroll to position [246, 0]
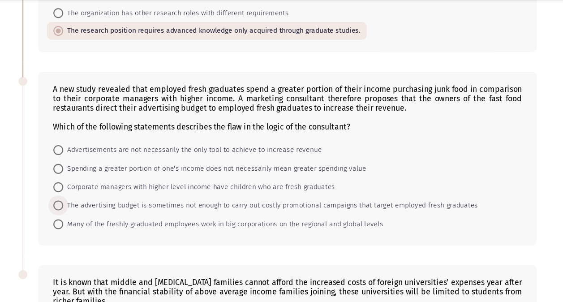
click at [306, 210] on span "The advertising budget is sometimes not enough to carry out costly promotional …" at bounding box center [275, 214] width 376 height 11
click at [87, 210] on input "The advertising budget is sometimes not enough to carry out costly promotional …" at bounding box center [82, 214] width 9 height 9
radio input "true"
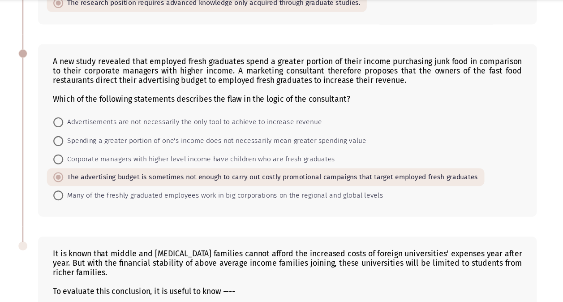
scroll to position [272, 0]
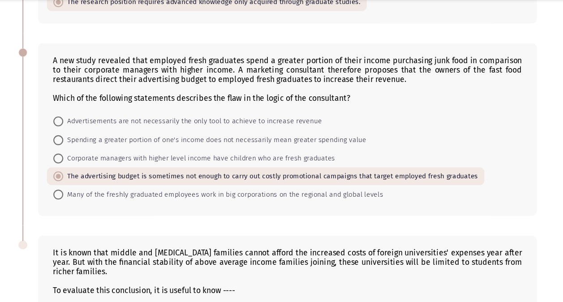
click at [154, 155] on span "Spending a greater portion of one's income does not necessarily mean greater sp…" at bounding box center [224, 155] width 275 height 11
click at [87, 155] on input "Spending a greater portion of one's income does not necessarily mean greater sp…" at bounding box center [82, 154] width 9 height 9
radio input "true"
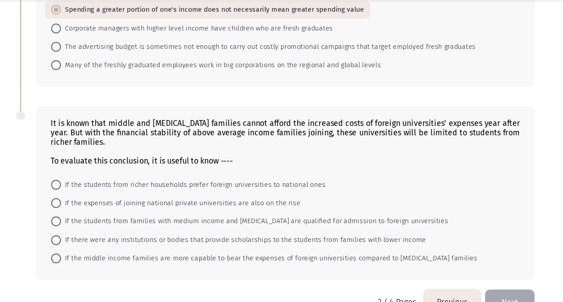
scroll to position [391, 0]
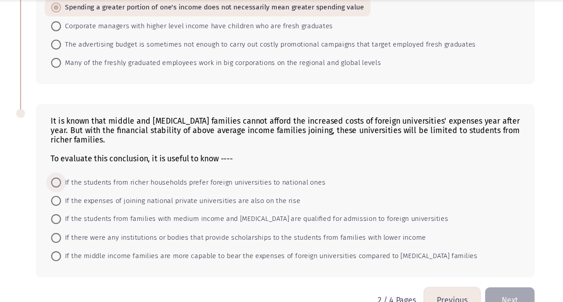
click at [260, 188] on span "If the students from richer households prefer foreign universities to national …" at bounding box center [207, 193] width 240 height 11
click at [87, 189] on input "If the students from richer households prefer foreign universities to national …" at bounding box center [82, 193] width 9 height 9
radio input "true"
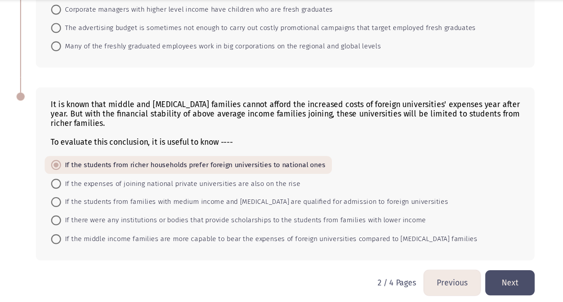
scroll to position [408, 0]
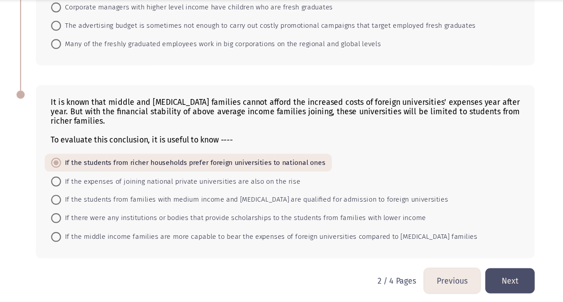
click at [485, 276] on button "Next" at bounding box center [494, 282] width 45 height 23
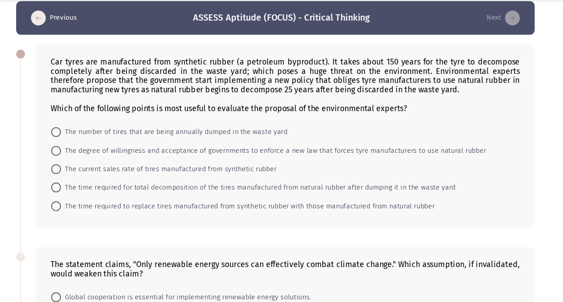
scroll to position [9, 0]
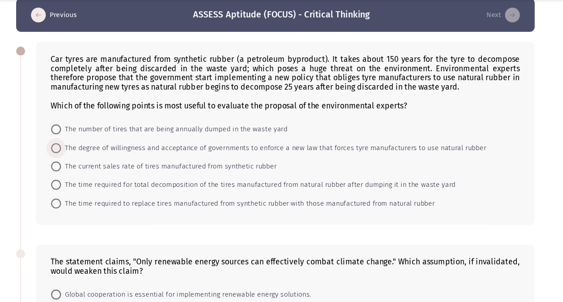
click at [214, 163] on span "The degree of willingness and acceptance of governments to enforce a new law th…" at bounding box center [279, 162] width 385 height 11
click at [87, 163] on input "The degree of willingness and acceptance of governments to enforce a new law th…" at bounding box center [82, 162] width 9 height 9
radio input "true"
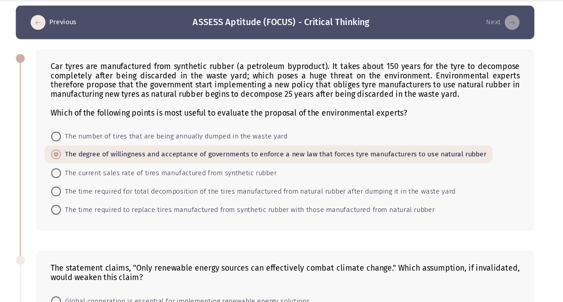
scroll to position [17, 0]
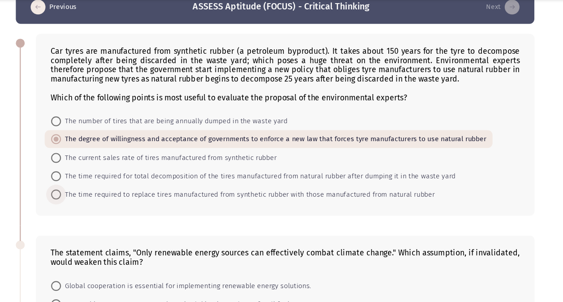
click at [208, 199] on span "The time required to replace tires manufactured from synthetic rubber with thos…" at bounding box center [256, 204] width 339 height 11
click at [87, 200] on input "The time required to replace tires manufactured from synthetic rubber with thos…" at bounding box center [82, 204] width 9 height 9
radio input "true"
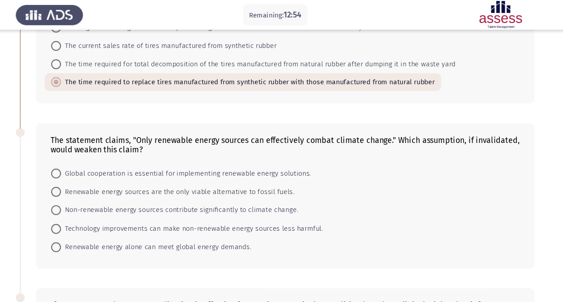
scroll to position [109, 0]
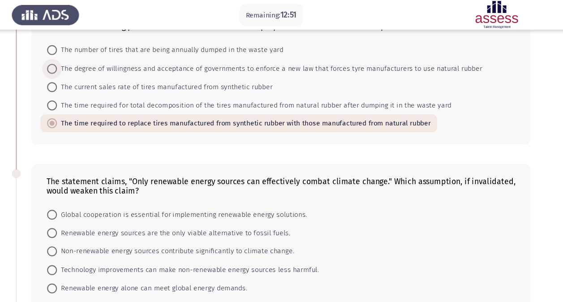
click at [219, 63] on span "The degree of willingness and acceptance of governments to enforce a new law th…" at bounding box center [279, 62] width 385 height 11
click at [87, 63] on input "The degree of willingness and acceptance of governments to enforce a new law th…" at bounding box center [82, 62] width 9 height 9
radio input "true"
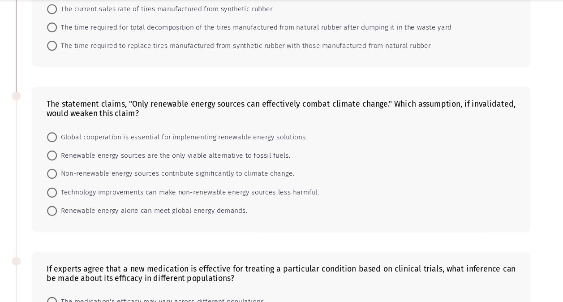
scroll to position [151, 0]
click at [167, 200] on span "Technology improvements can make non-renewable energy sources less harmful." at bounding box center [205, 202] width 237 height 11
click at [87, 200] on input "Technology improvements can make non-renewable energy sources less harmful." at bounding box center [82, 202] width 9 height 9
radio input "true"
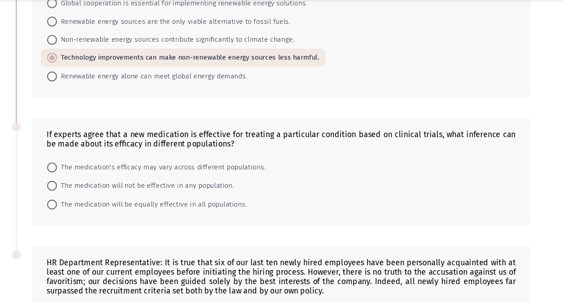
scroll to position [275, 0]
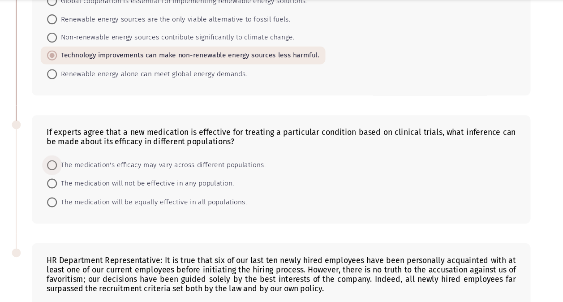
click at [206, 173] on span "The medication's efficacy may vary across different populations." at bounding box center [181, 177] width 189 height 11
click at [87, 173] on input "The medication's efficacy may vary across different populations." at bounding box center [82, 177] width 9 height 9
radio input "true"
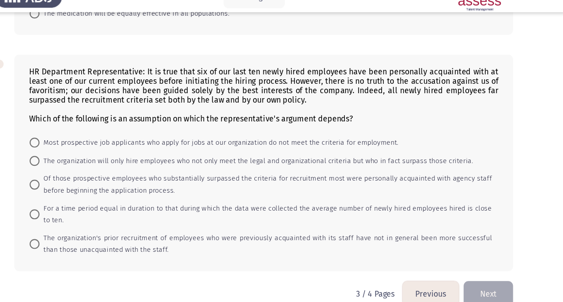
scroll to position [456, 0]
click at [435, 157] on span "The organization will only hire employees who not only meet the legal and organ…" at bounding box center [283, 162] width 393 height 11
click at [87, 158] on input "The organization will only hire employees who not only meet the legal and organ…" at bounding box center [82, 162] width 9 height 9
radio input "true"
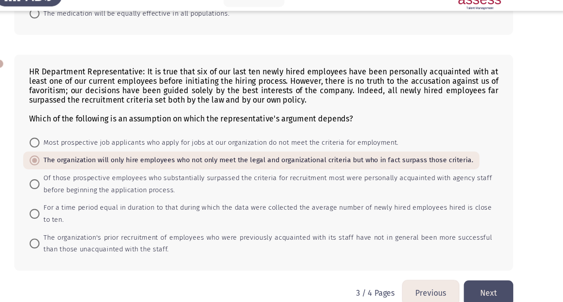
scroll to position [456, 0]
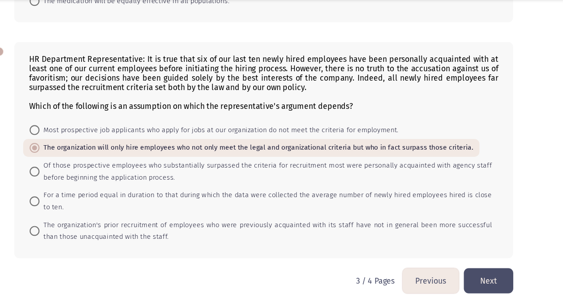
click at [498, 281] on button "Next" at bounding box center [494, 282] width 45 height 23
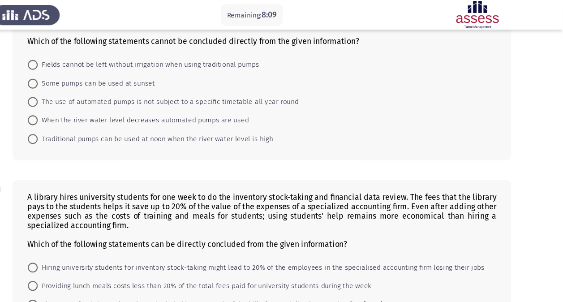
scroll to position [0, 0]
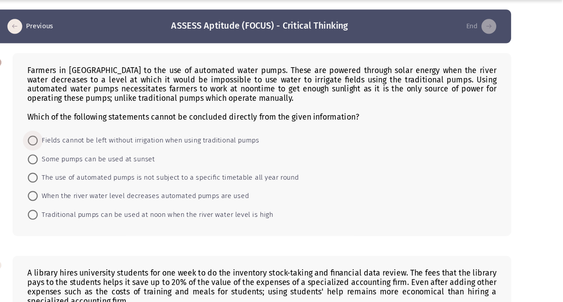
click at [135, 153] on span "Fields cannot be left without irrigation when using traditional pumps" at bounding box center [187, 154] width 201 height 11
click at [87, 153] on input "Fields cannot be left without irrigation when using traditional pumps" at bounding box center [82, 154] width 9 height 9
radio input "true"
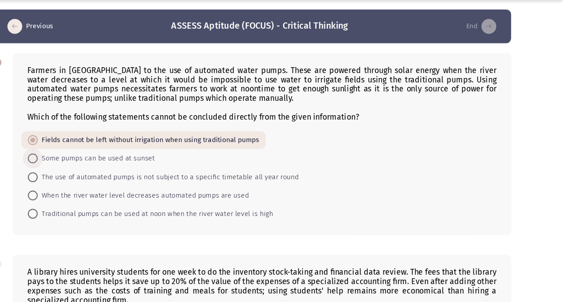
click at [125, 167] on span "Some pumps can be used at sunset" at bounding box center [140, 170] width 106 height 11
click at [87, 167] on input "Some pumps can be used at sunset" at bounding box center [82, 170] width 9 height 9
radio input "true"
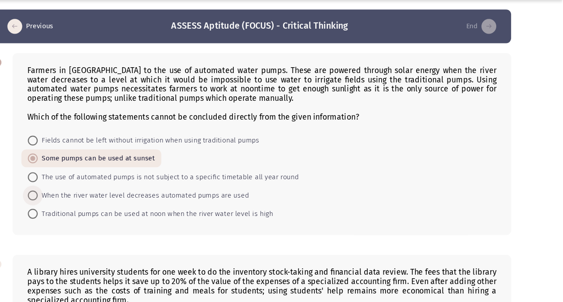
click at [120, 205] on span "When the river water level decreases automated pumps are used" at bounding box center [182, 204] width 191 height 11
click at [87, 205] on input "When the river water level decreases automated pumps are used" at bounding box center [82, 204] width 9 height 9
radio input "true"
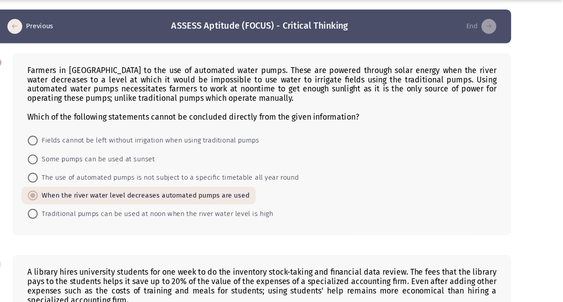
scroll to position [28, 0]
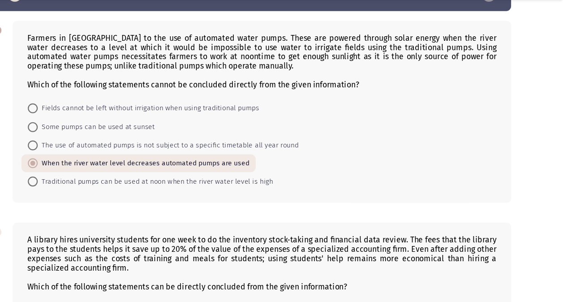
click at [199, 197] on mat-radio-button "Traditional pumps can be used at noon when the river water level is high" at bounding box center [190, 192] width 234 height 17
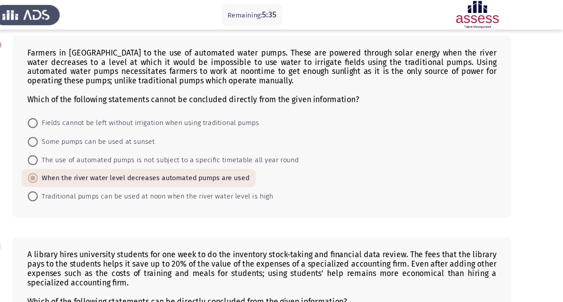
scroll to position [39, 0]
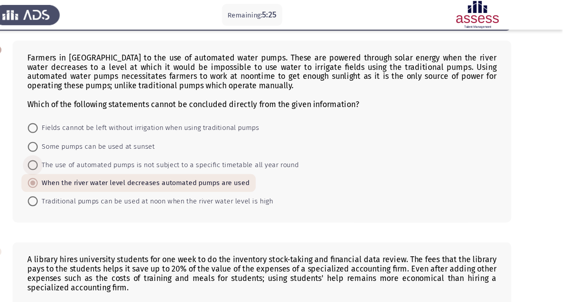
click at [153, 148] on span "The use of automated pumps is not subject to a specific timetable all year round" at bounding box center [205, 149] width 236 height 11
click at [87, 148] on input "The use of automated pumps is not subject to a specific timetable all year round" at bounding box center [82, 149] width 9 height 9
radio input "true"
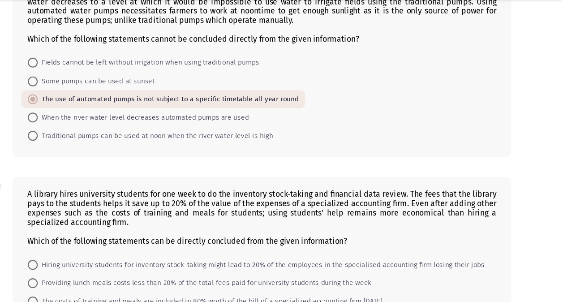
scroll to position [79, 0]
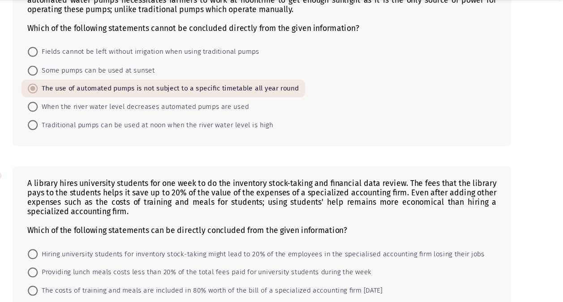
click at [140, 129] on mat-radio-button "When the river water level decreases automated pumps are used" at bounding box center [179, 124] width 212 height 17
click at [165, 120] on span "When the river water level decreases automated pumps are used" at bounding box center [182, 125] width 191 height 11
click at [87, 120] on input "When the river water level decreases automated pumps are used" at bounding box center [82, 124] width 9 height 9
radio input "true"
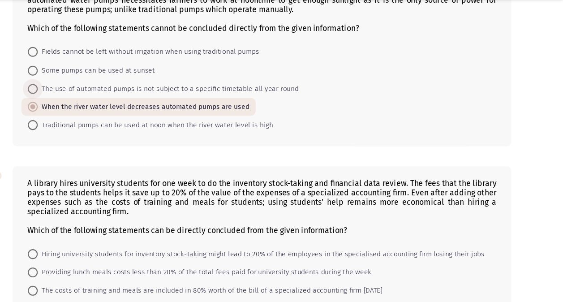
click at [240, 104] on span "The use of automated pumps is not subject to a specific timetable all year round" at bounding box center [205, 108] width 236 height 11
click at [87, 104] on input "The use of automated pumps is not subject to a specific timetable all year round" at bounding box center [82, 108] width 9 height 9
radio input "true"
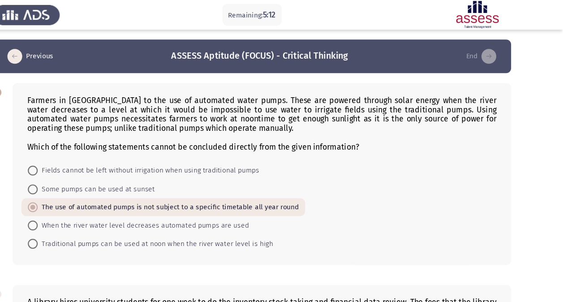
scroll to position [163, 0]
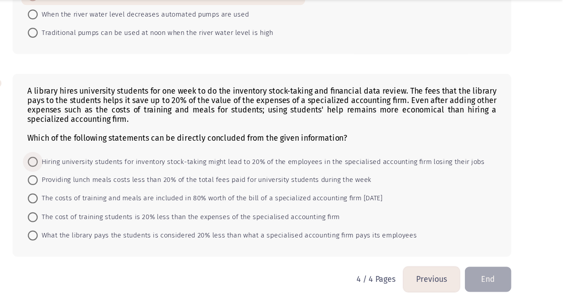
click at [400, 169] on span "Hiring university students for inventory stock-taking might lead to 20% of the …" at bounding box center [289, 174] width 405 height 11
click at [87, 170] on input "Hiring university students for inventory stock-taking might lead to 20% of the …" at bounding box center [82, 174] width 9 height 9
radio input "true"
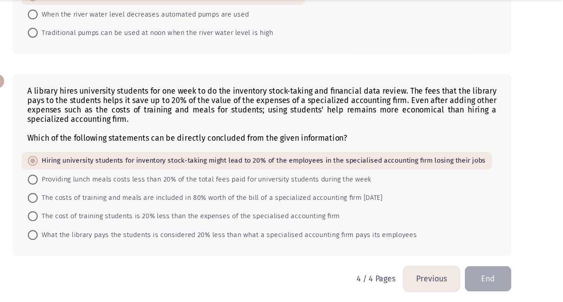
scroll to position [163, 0]
click at [150, 220] on span "The cost of training students is 20% less than the expenses of the specialised …" at bounding box center [224, 224] width 274 height 11
click at [87, 220] on input "The cost of training students is 20% less than the expenses of the specialised …" at bounding box center [82, 223] width 9 height 9
radio input "true"
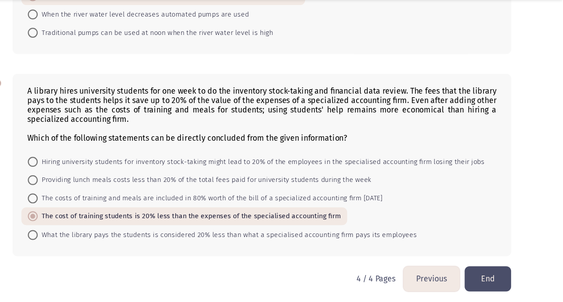
click at [499, 278] on button "End" at bounding box center [495, 280] width 42 height 23
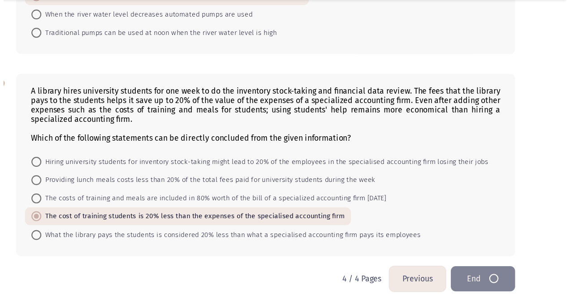
scroll to position [0, 0]
